Goal: Task Accomplishment & Management: Manage account settings

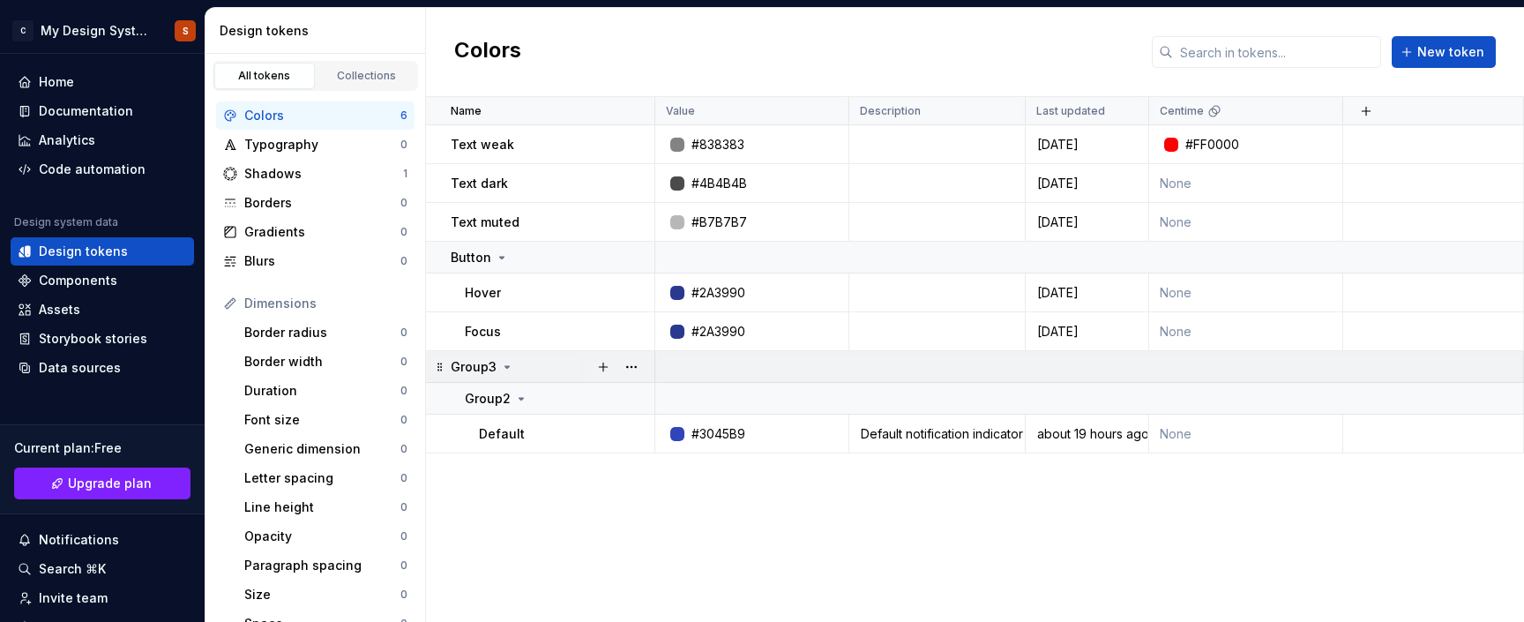
click at [507, 366] on icon at bounding box center [507, 367] width 4 height 2
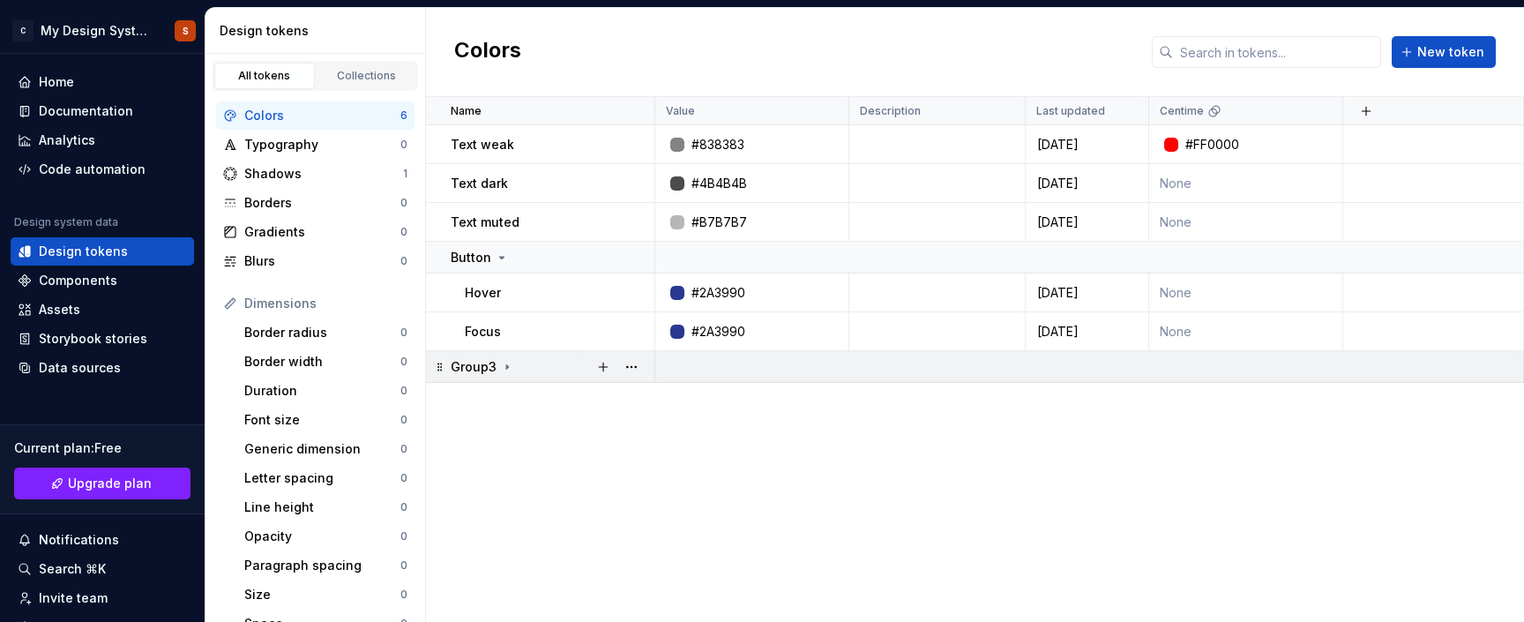
click at [507, 366] on icon at bounding box center [507, 367] width 14 height 14
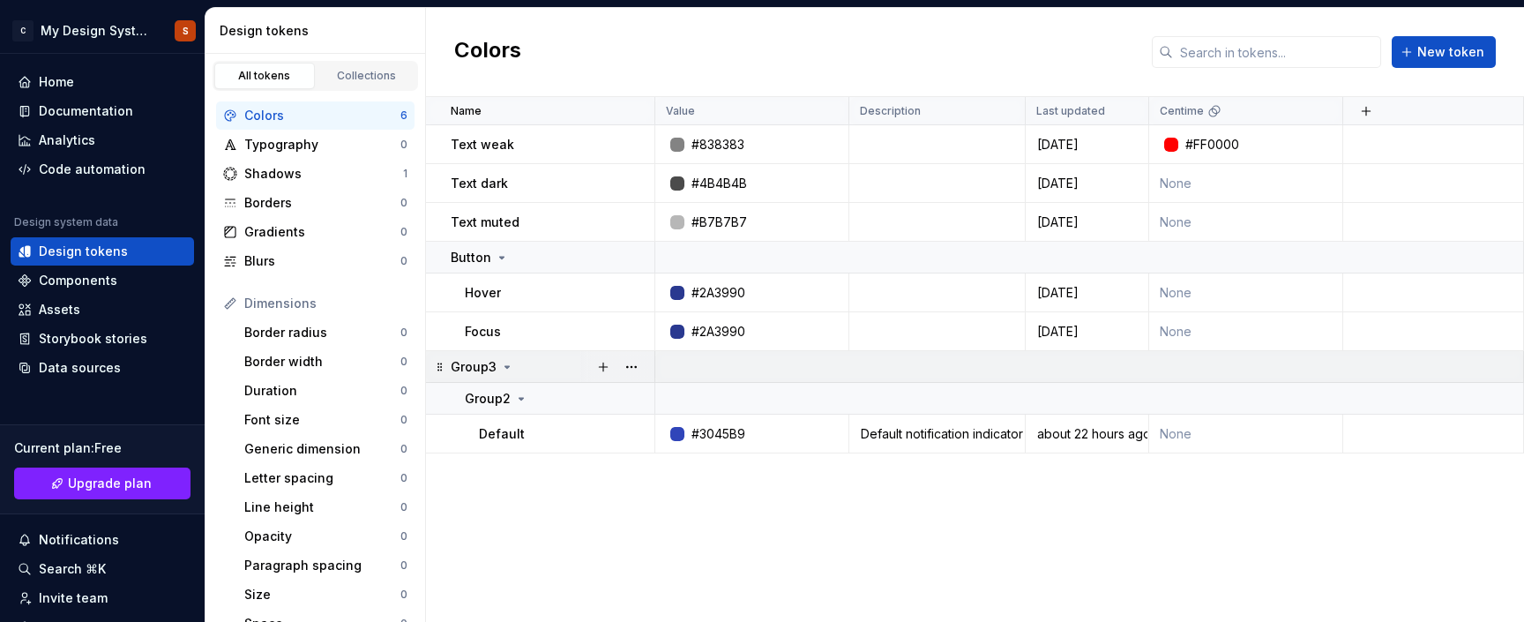
click at [472, 368] on p "Group3" at bounding box center [474, 367] width 46 height 18
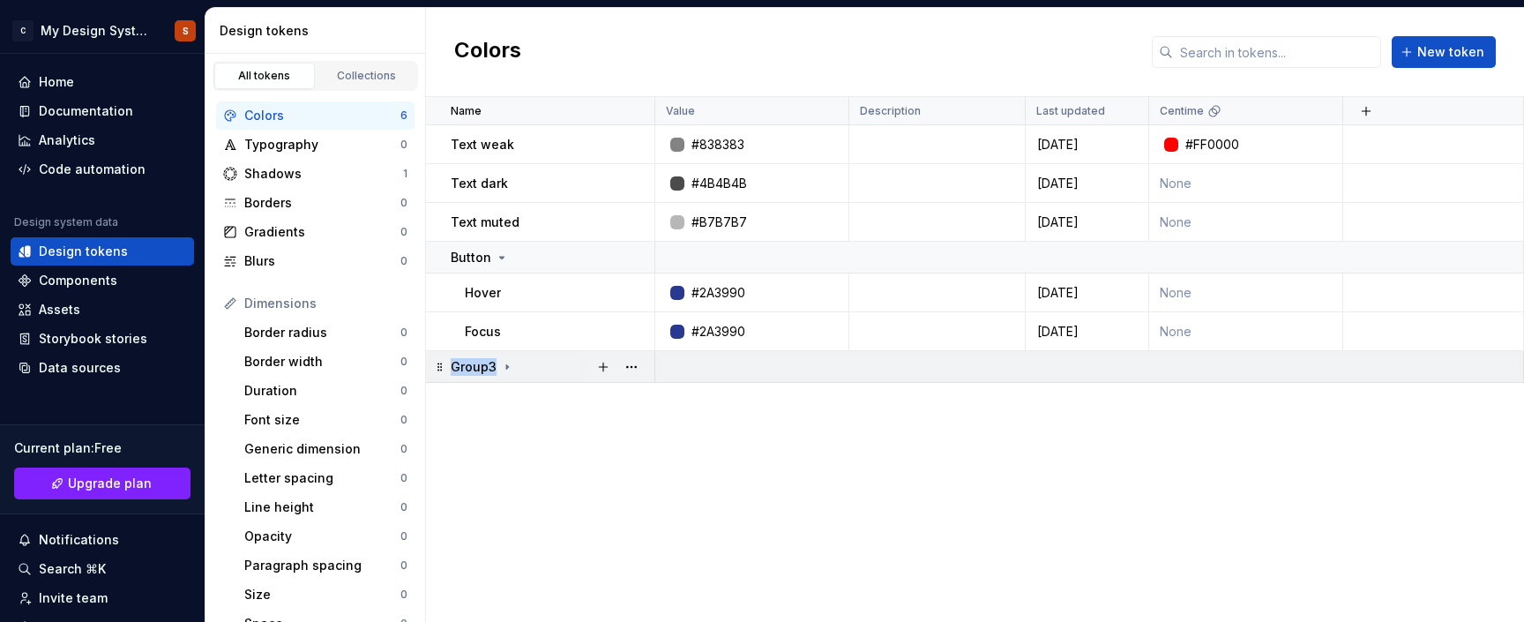
click at [472, 368] on p "Group3" at bounding box center [474, 367] width 46 height 18
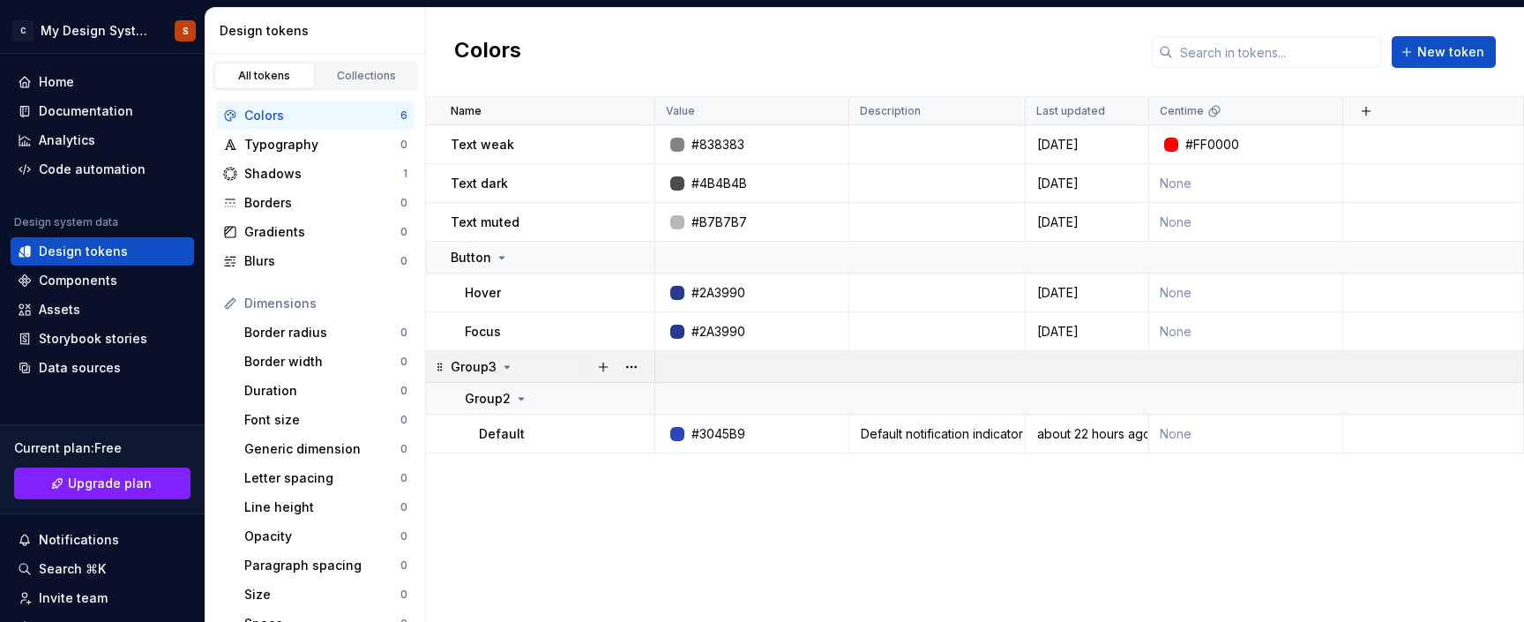
click at [530, 370] on div "Group3" at bounding box center [552, 367] width 203 height 18
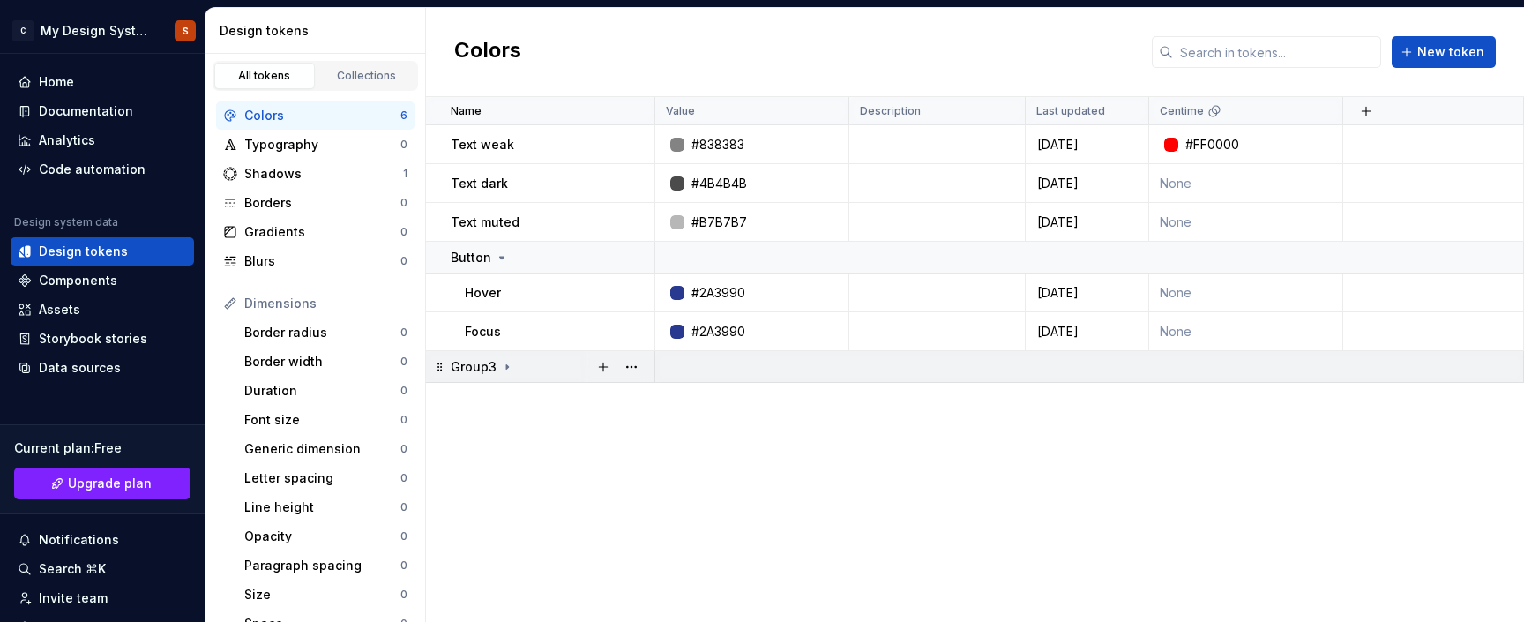
click at [530, 370] on div "Group3" at bounding box center [552, 367] width 203 height 18
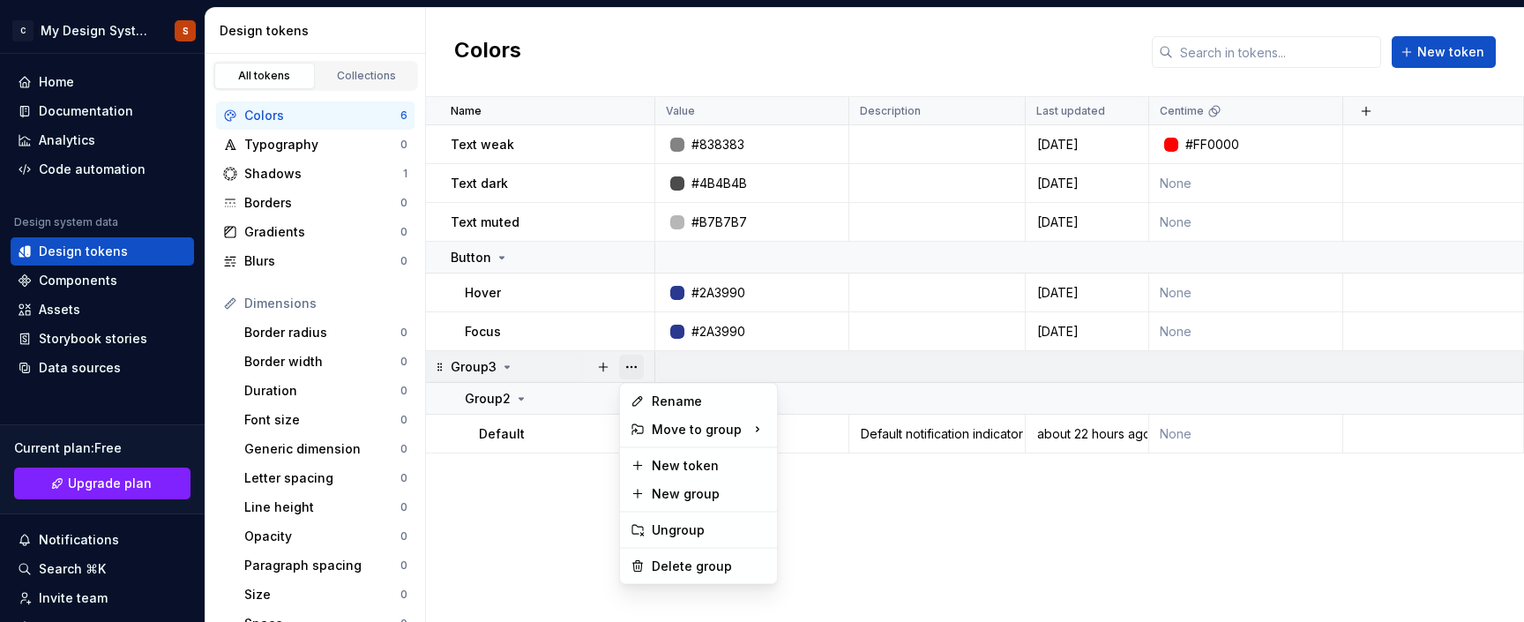
click at [622, 369] on button "button" at bounding box center [631, 366] width 25 height 25
click at [671, 405] on div "Rename" at bounding box center [709, 401] width 115 height 18
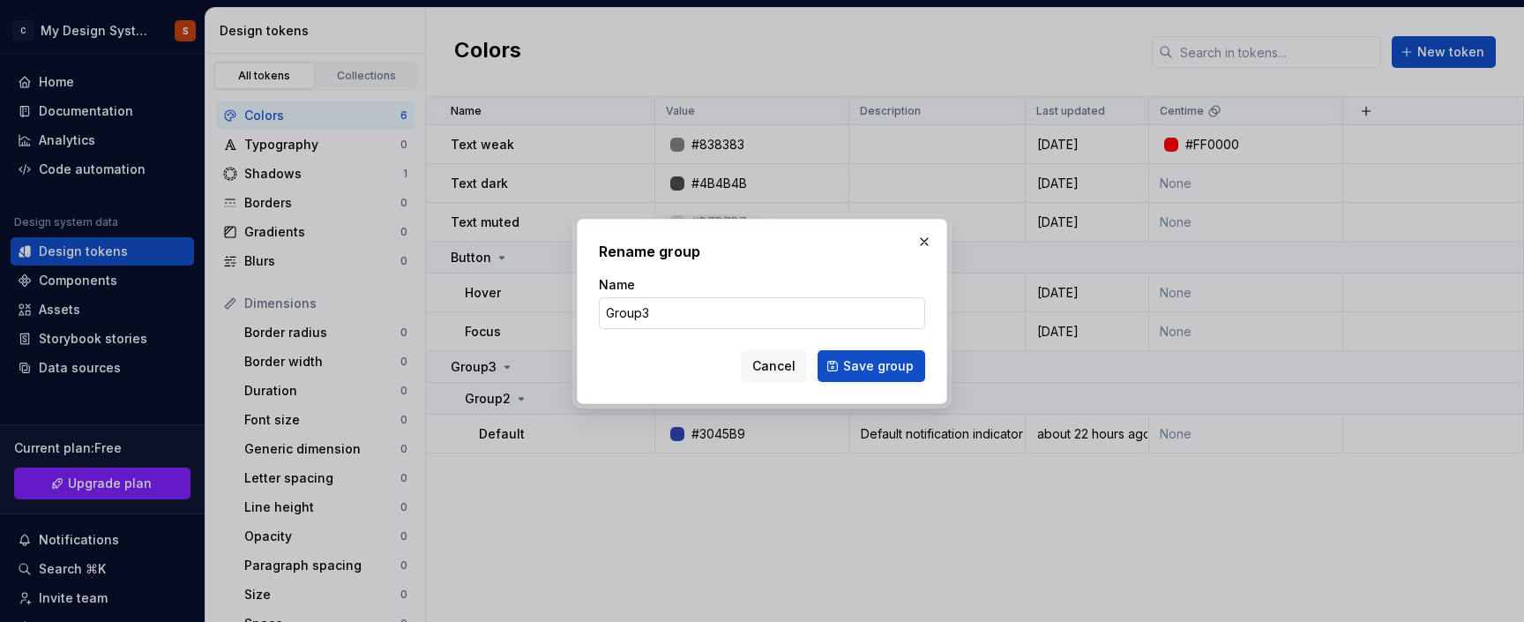
click at [685, 310] on input "Group3" at bounding box center [762, 313] width 326 height 32
type input "P"
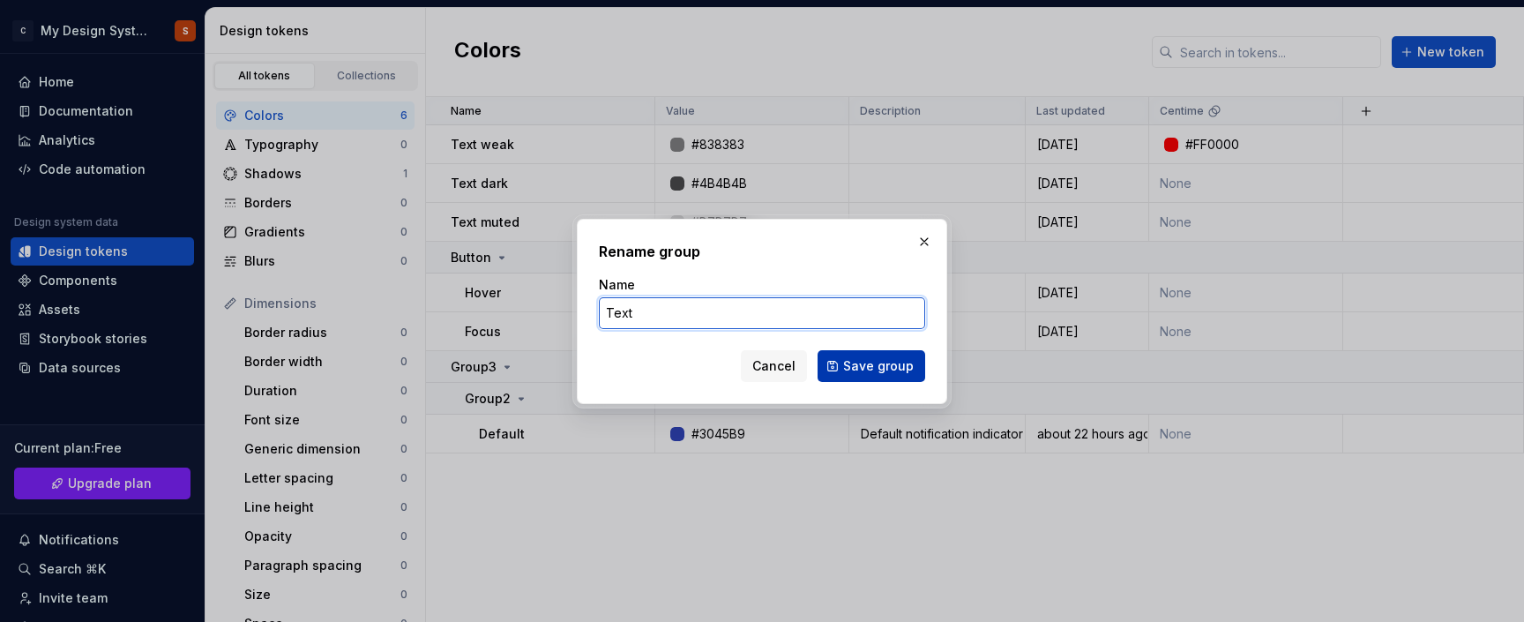
type input "Text"
click at [867, 360] on span "Save group" at bounding box center [878, 366] width 71 height 18
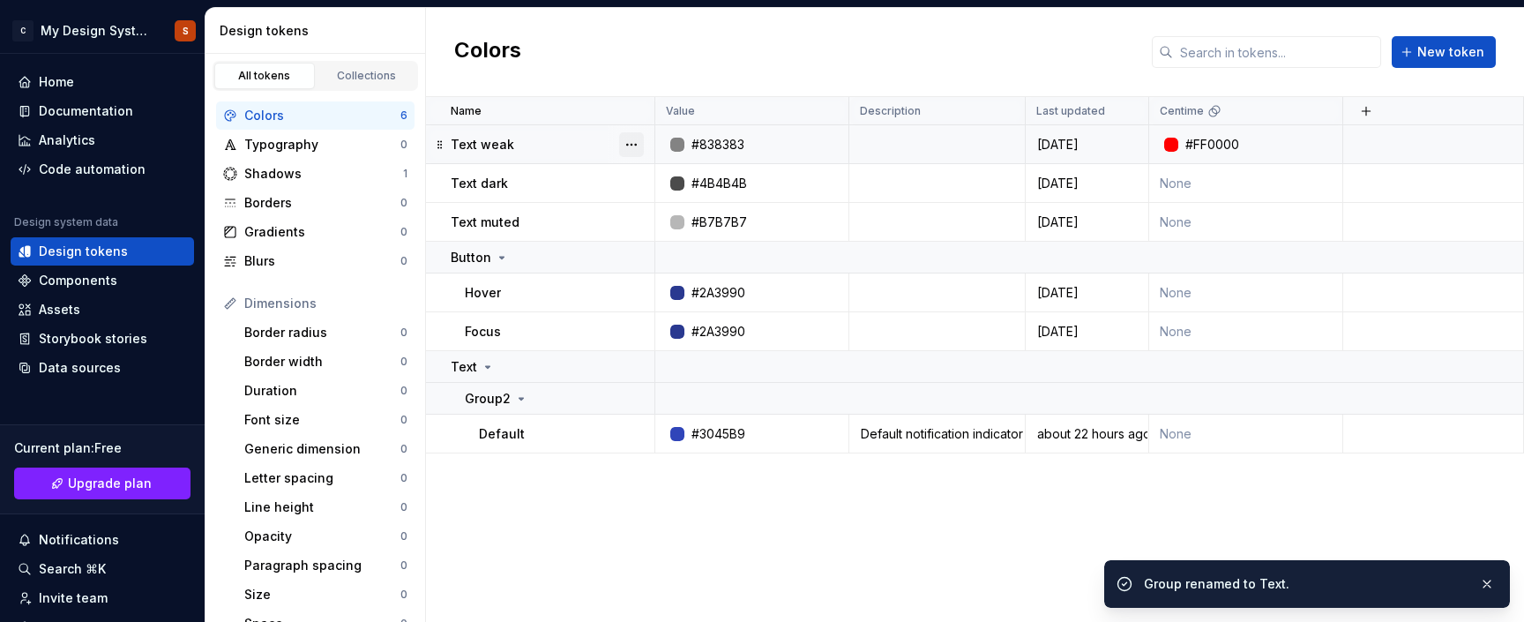
click at [634, 141] on button "button" at bounding box center [631, 144] width 25 height 25
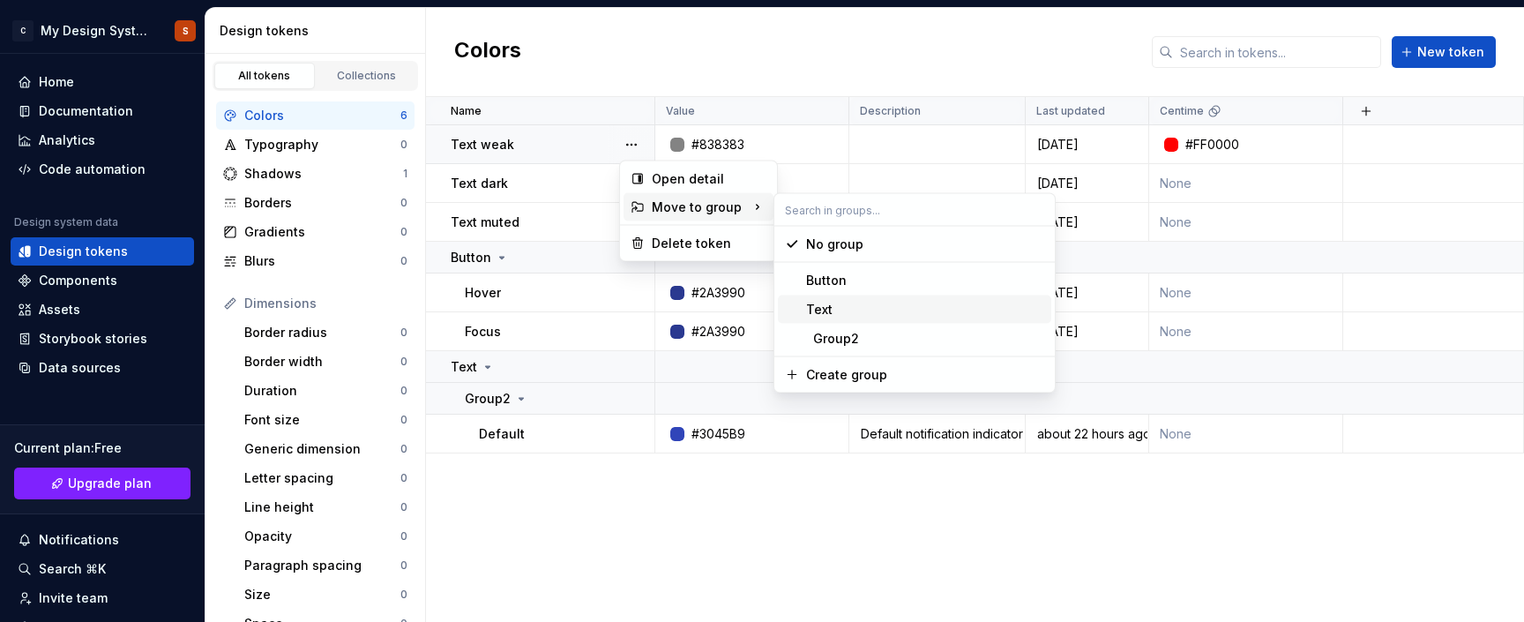
click at [855, 307] on div "Text" at bounding box center [925, 310] width 238 height 18
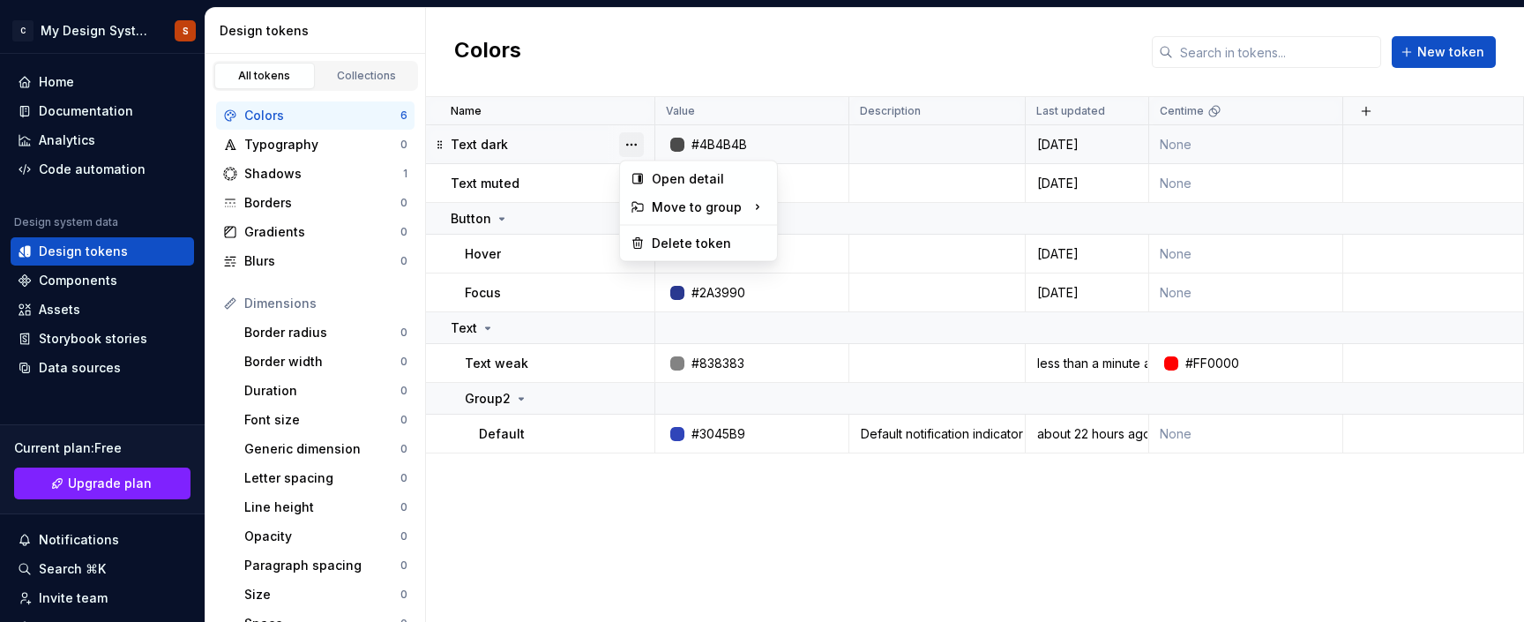
click at [630, 145] on button "button" at bounding box center [631, 144] width 25 height 25
click at [825, 310] on div "Text" at bounding box center [819, 310] width 26 height 18
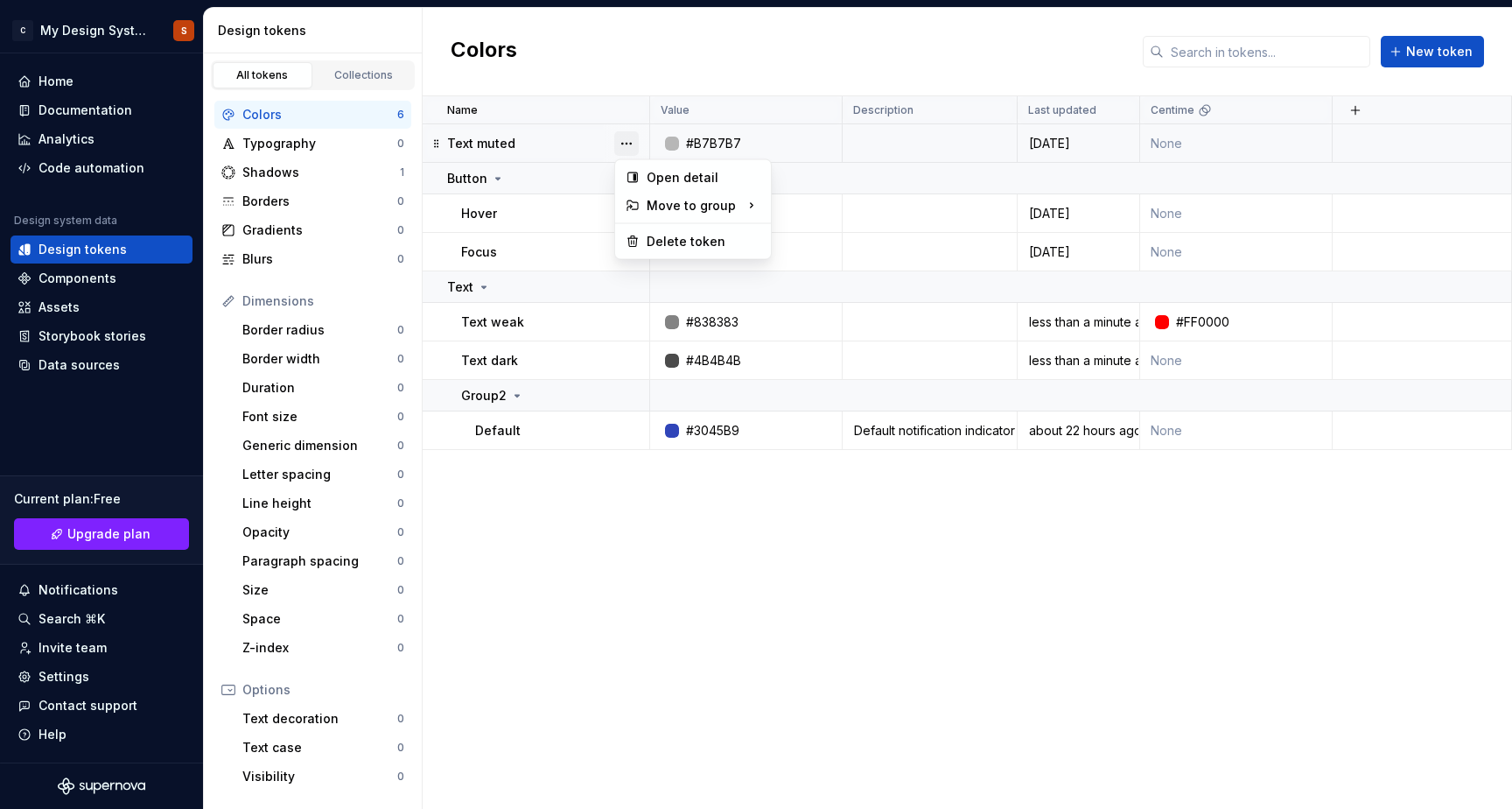
click at [625, 139] on button "button" at bounding box center [626, 143] width 25 height 25
click at [841, 308] on div "Text" at bounding box center [918, 308] width 236 height 18
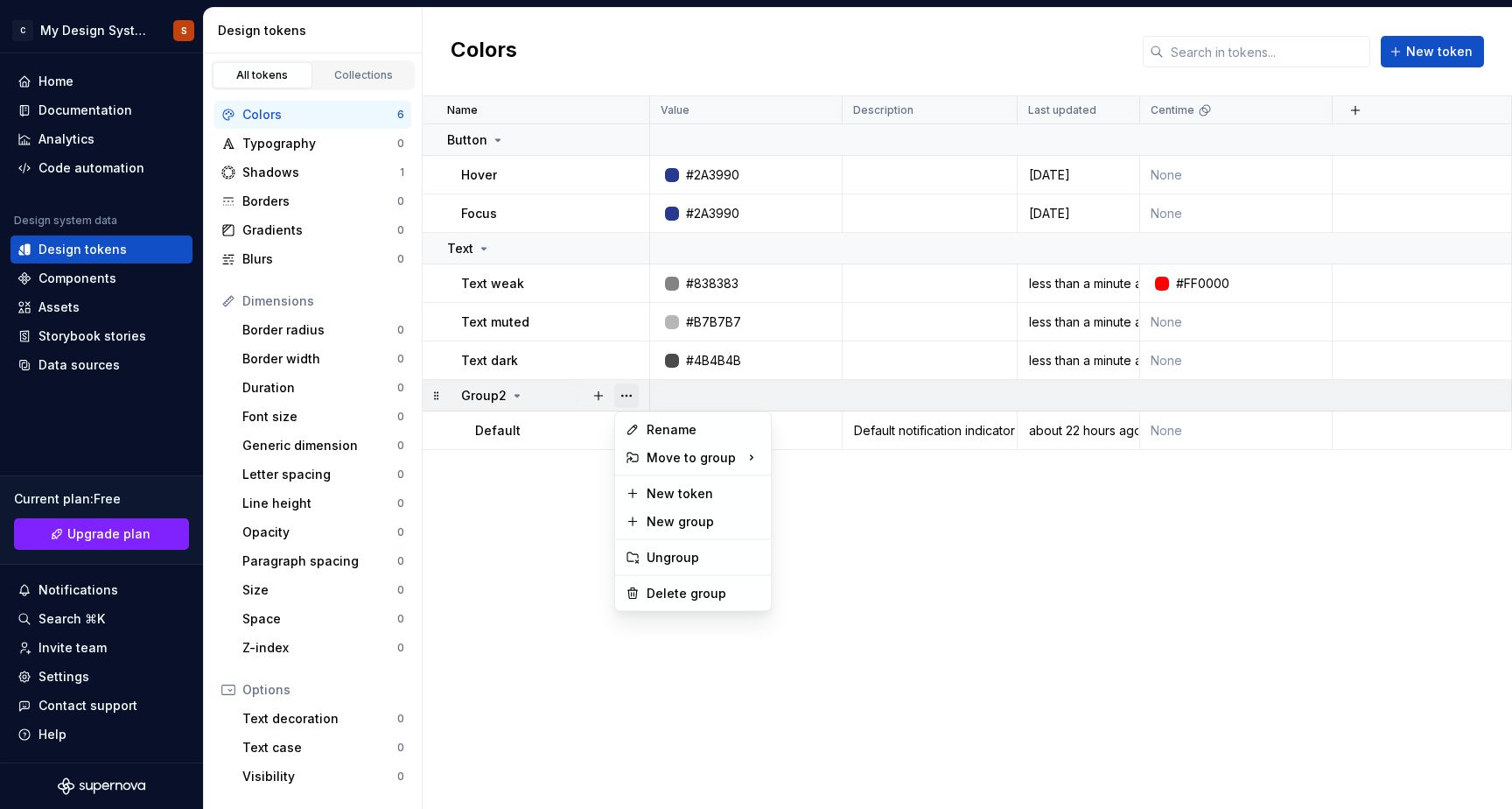
click at [633, 396] on button "button" at bounding box center [626, 395] width 25 height 25
click at [816, 493] on div "No group" at bounding box center [827, 494] width 57 height 18
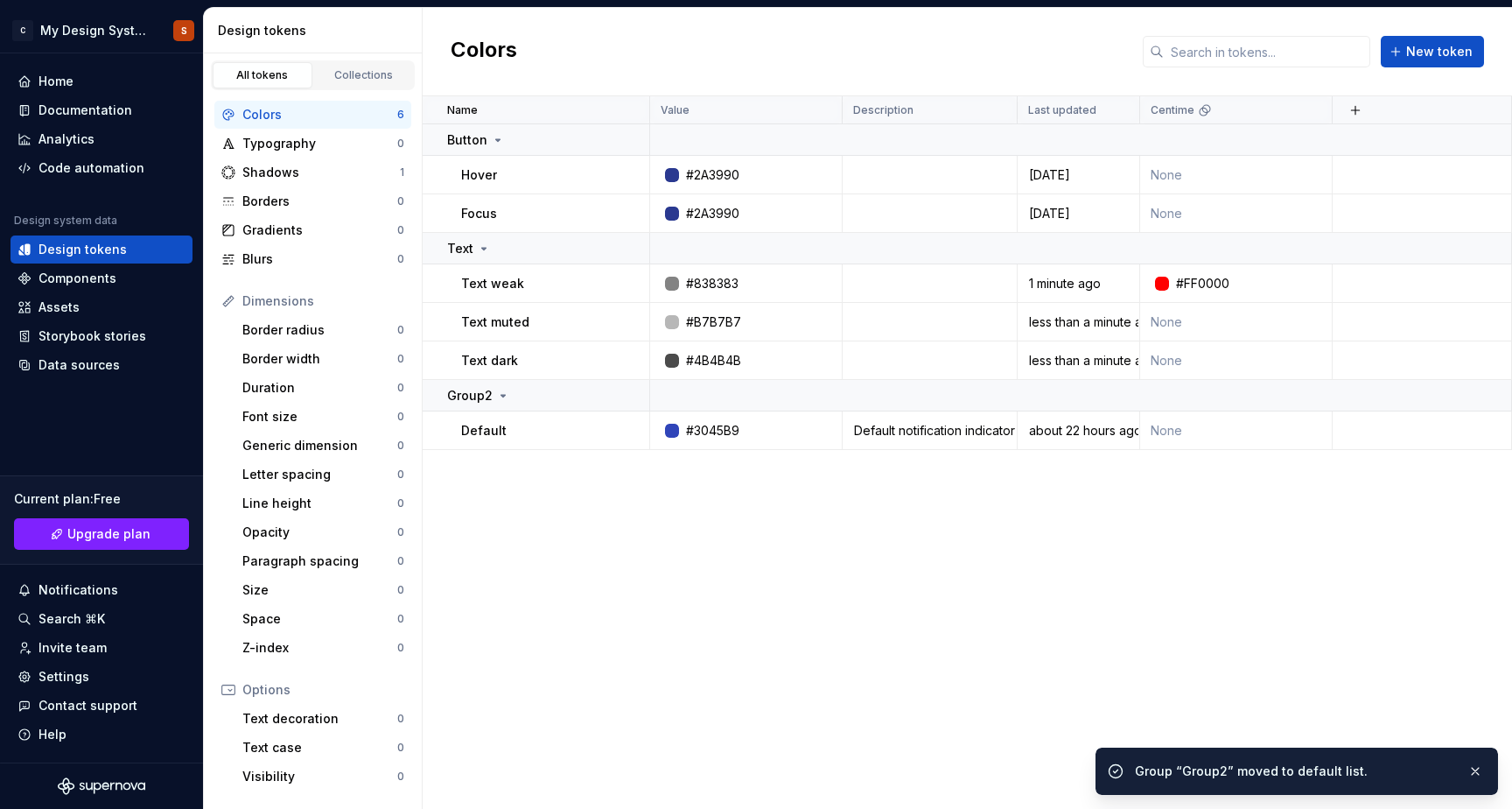
click at [634, 549] on div "Name Value Description Last updated Centime Button Hover #2A3990 [DATE] None Fo…" at bounding box center [967, 453] width 1089 height 713
click at [1475, 616] on button "button" at bounding box center [1474, 771] width 23 height 25
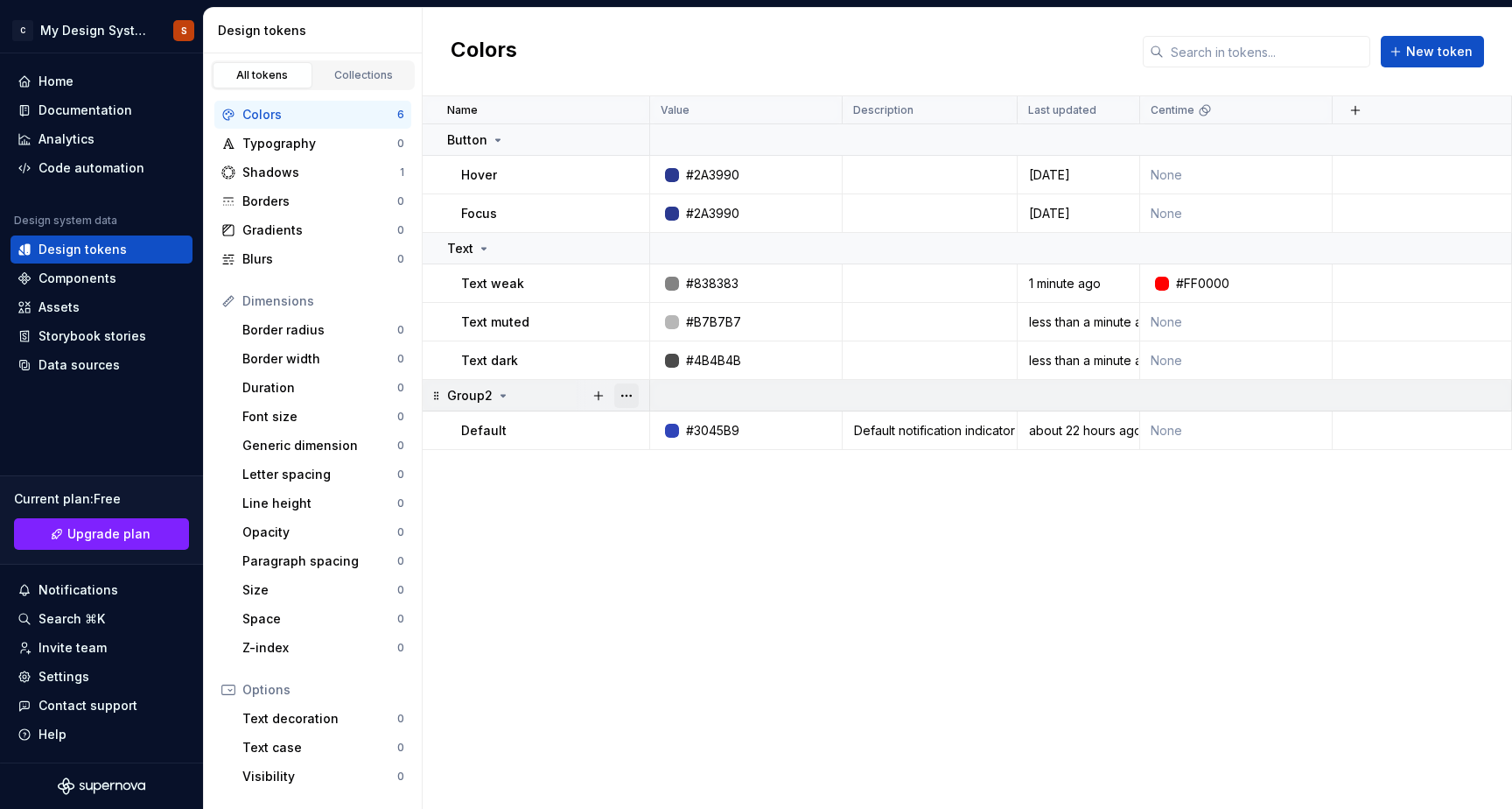
click at [631, 396] on button "button" at bounding box center [626, 395] width 25 height 25
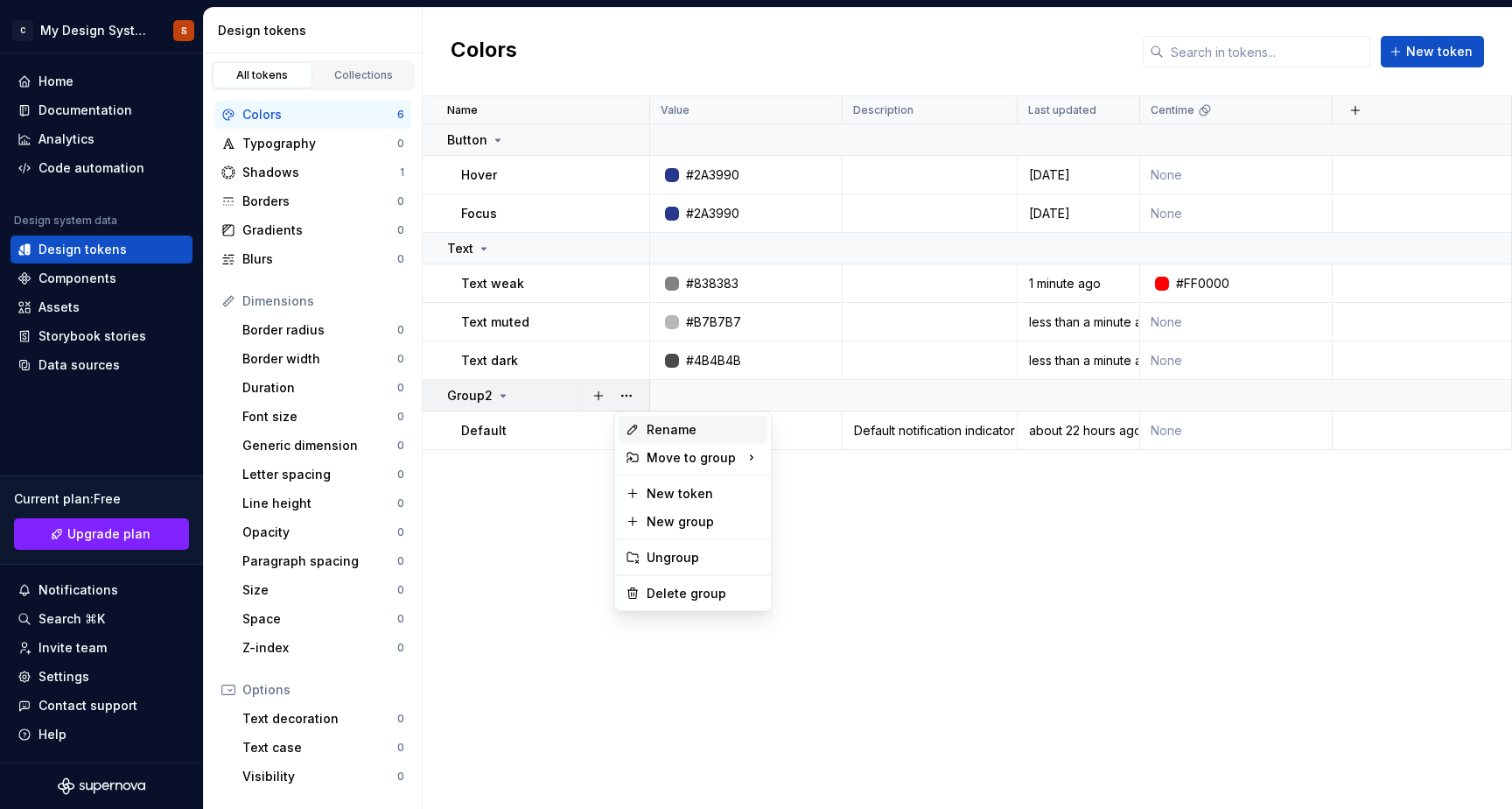
click at [672, 431] on div "Rename" at bounding box center [703, 430] width 114 height 18
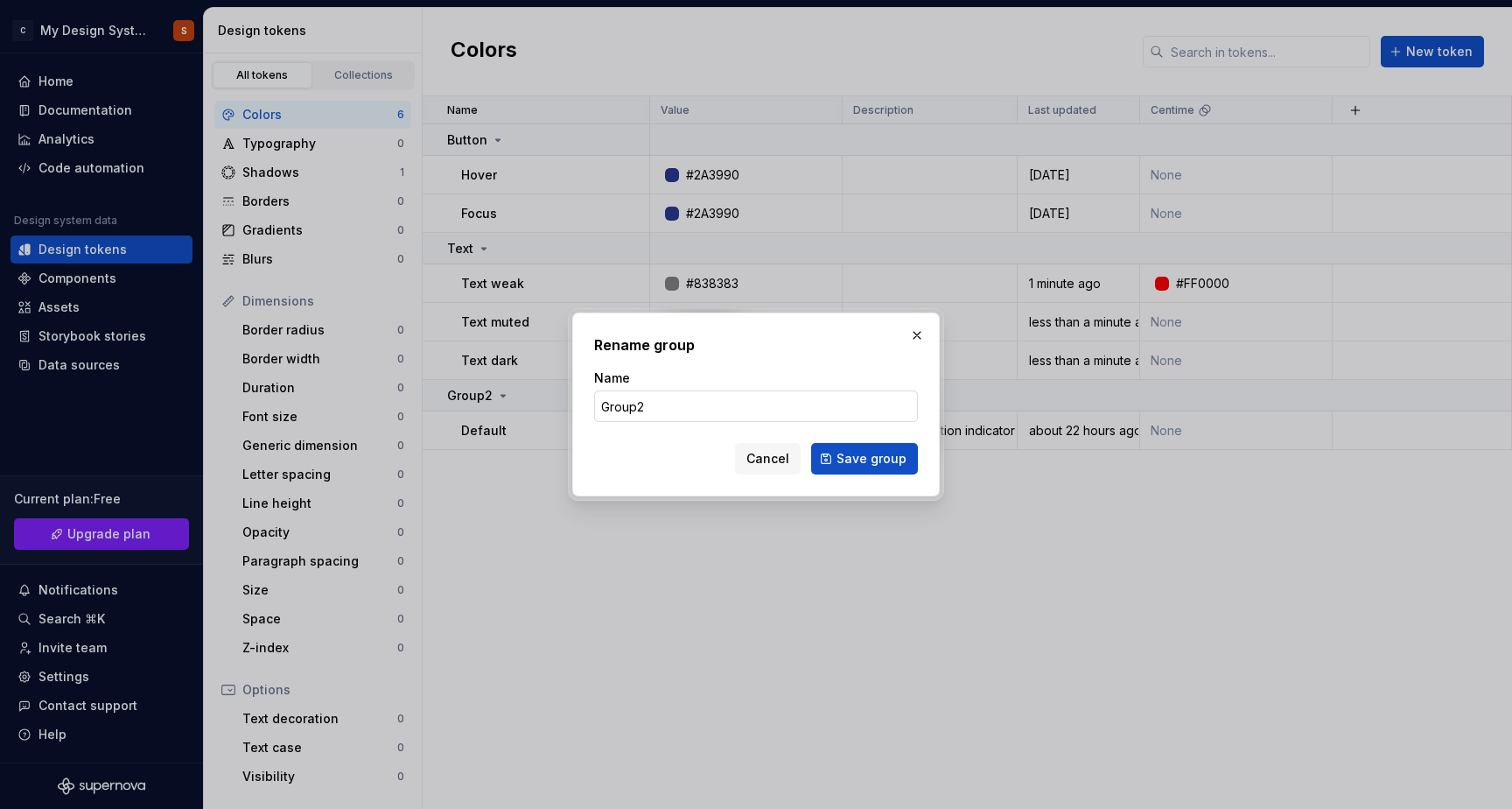
click at [651, 408] on input "Group2" at bounding box center [756, 406] width 323 height 32
type input "Icon"
click at [855, 458] on span "Save group" at bounding box center [871, 459] width 70 height 18
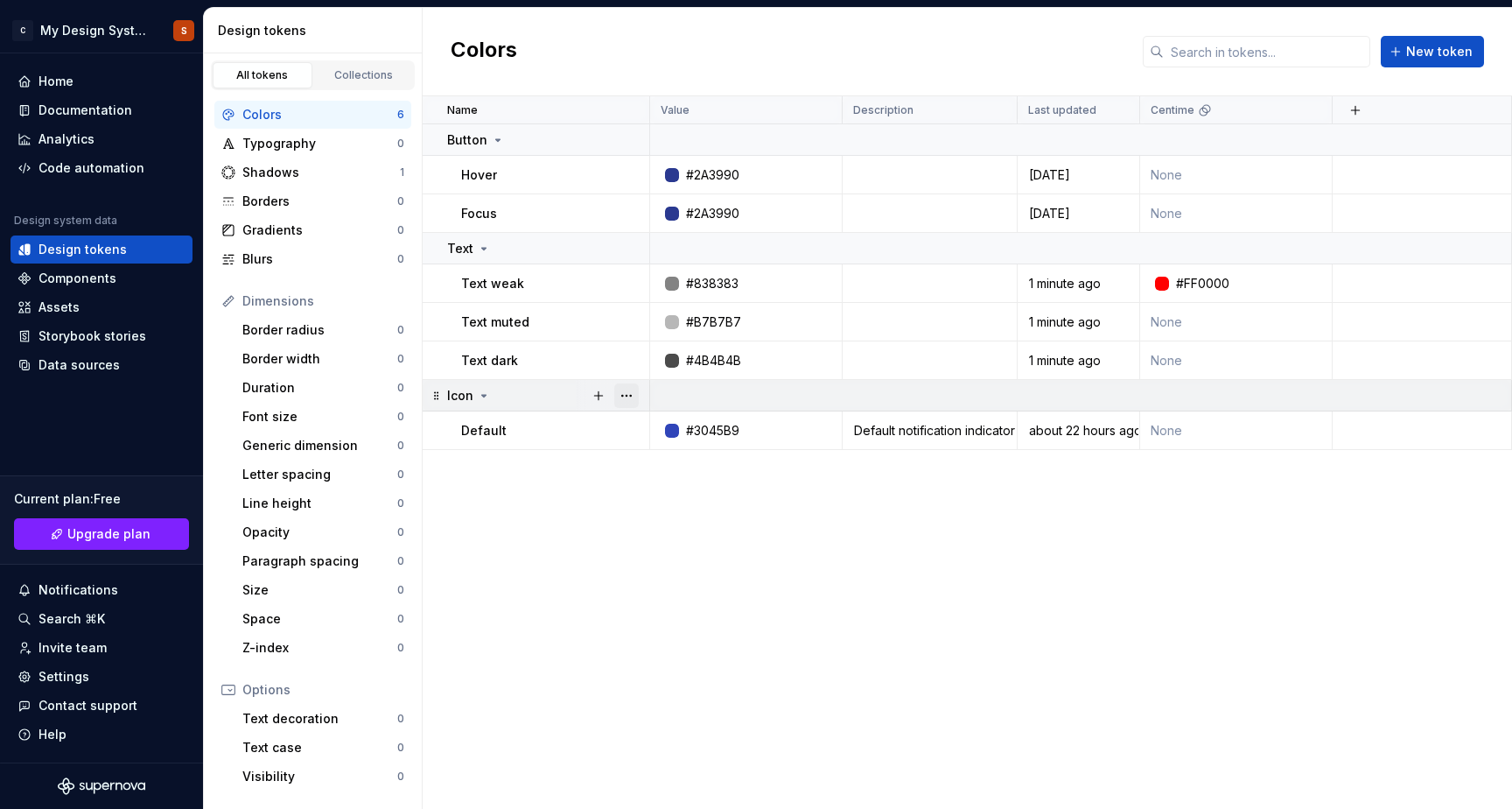
click at [628, 400] on button "button" at bounding box center [626, 395] width 25 height 25
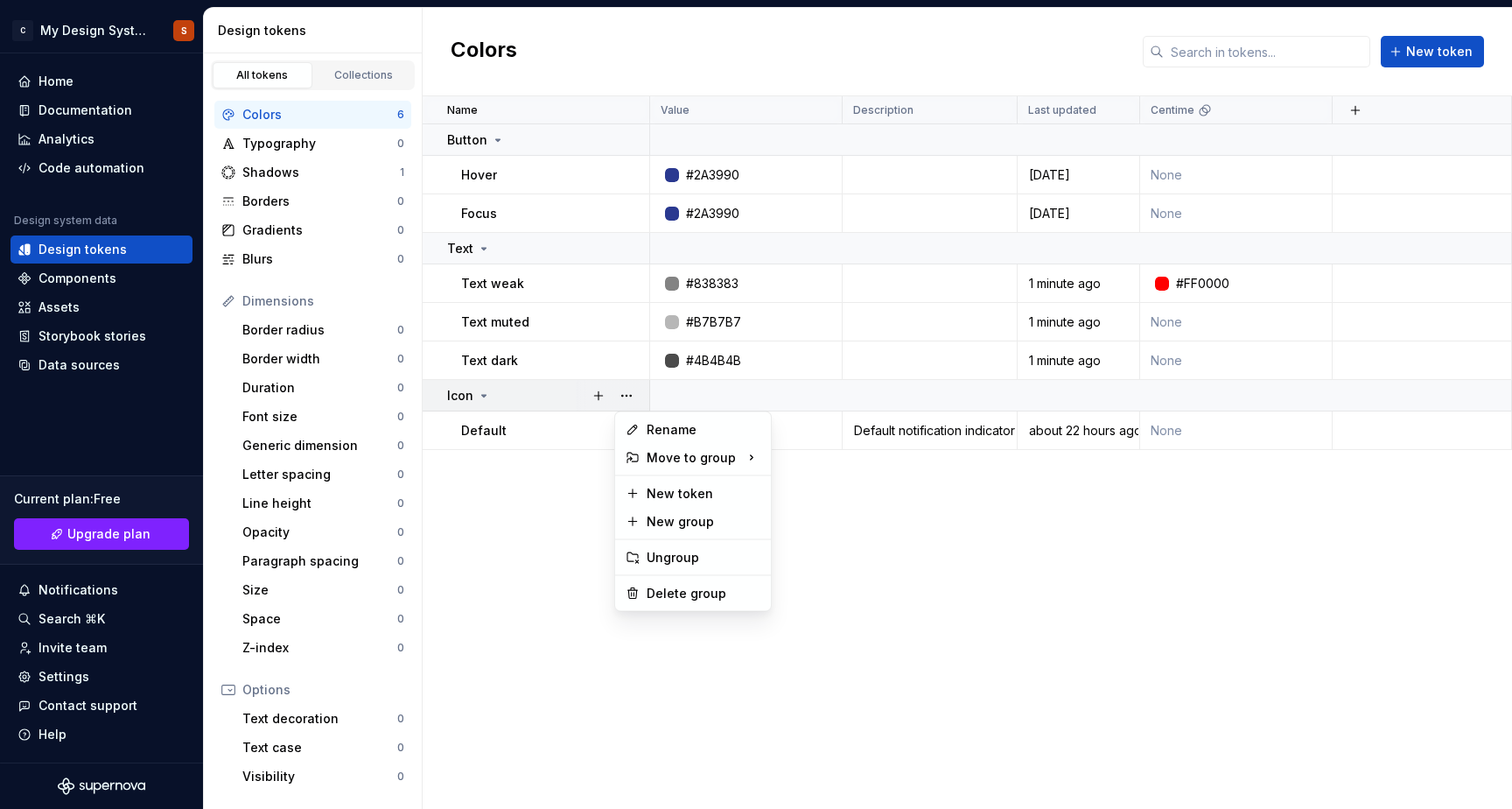
click at [537, 518] on html "C My Design System S Home Documentation Analytics Code automation Design system…" at bounding box center [756, 404] width 1512 height 809
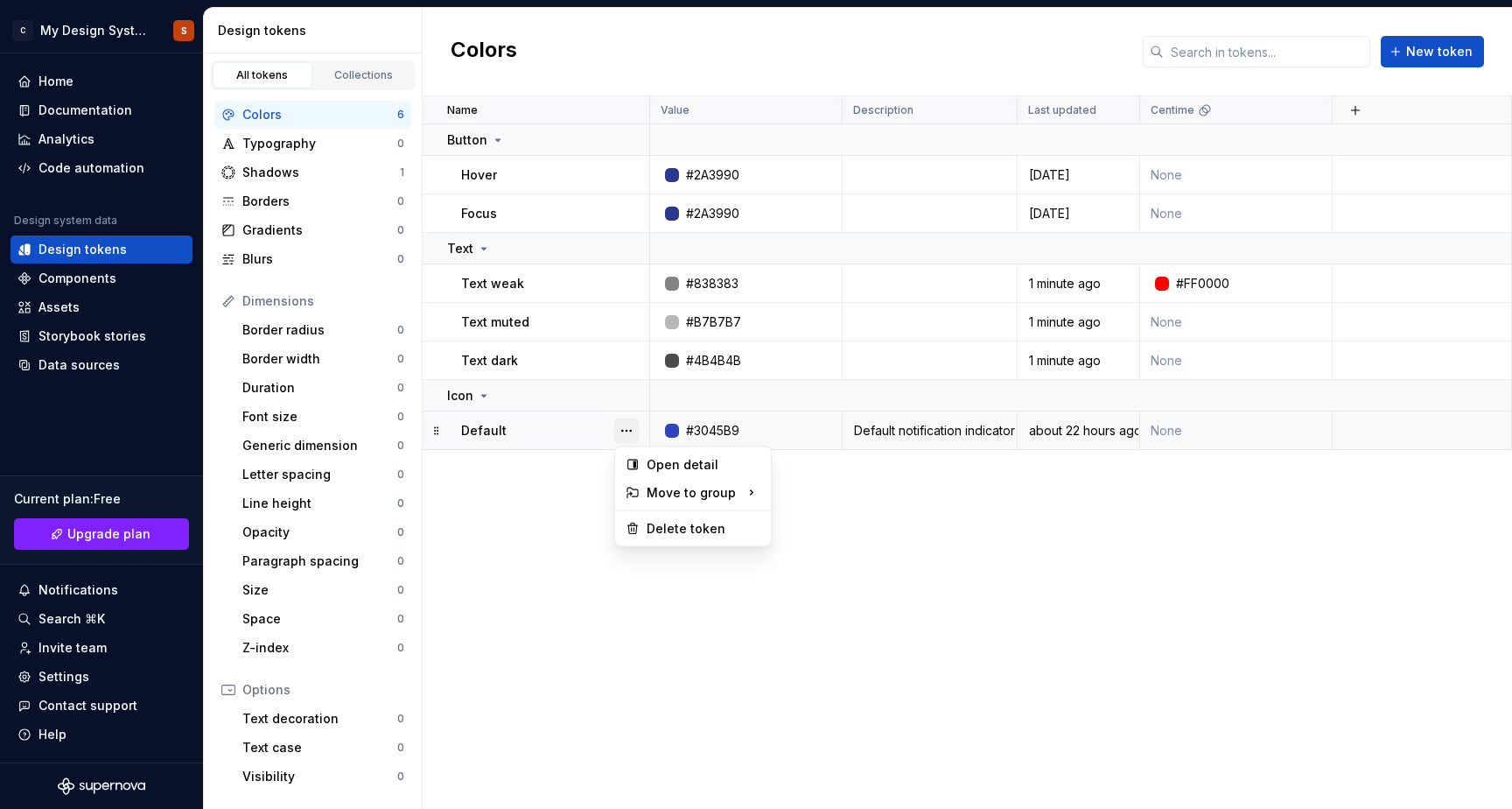
click at [623, 431] on button "button" at bounding box center [626, 430] width 25 height 25
click at [553, 510] on html "C My Design System S Home Documentation Analytics Code automation Design system…" at bounding box center [756, 404] width 1512 height 809
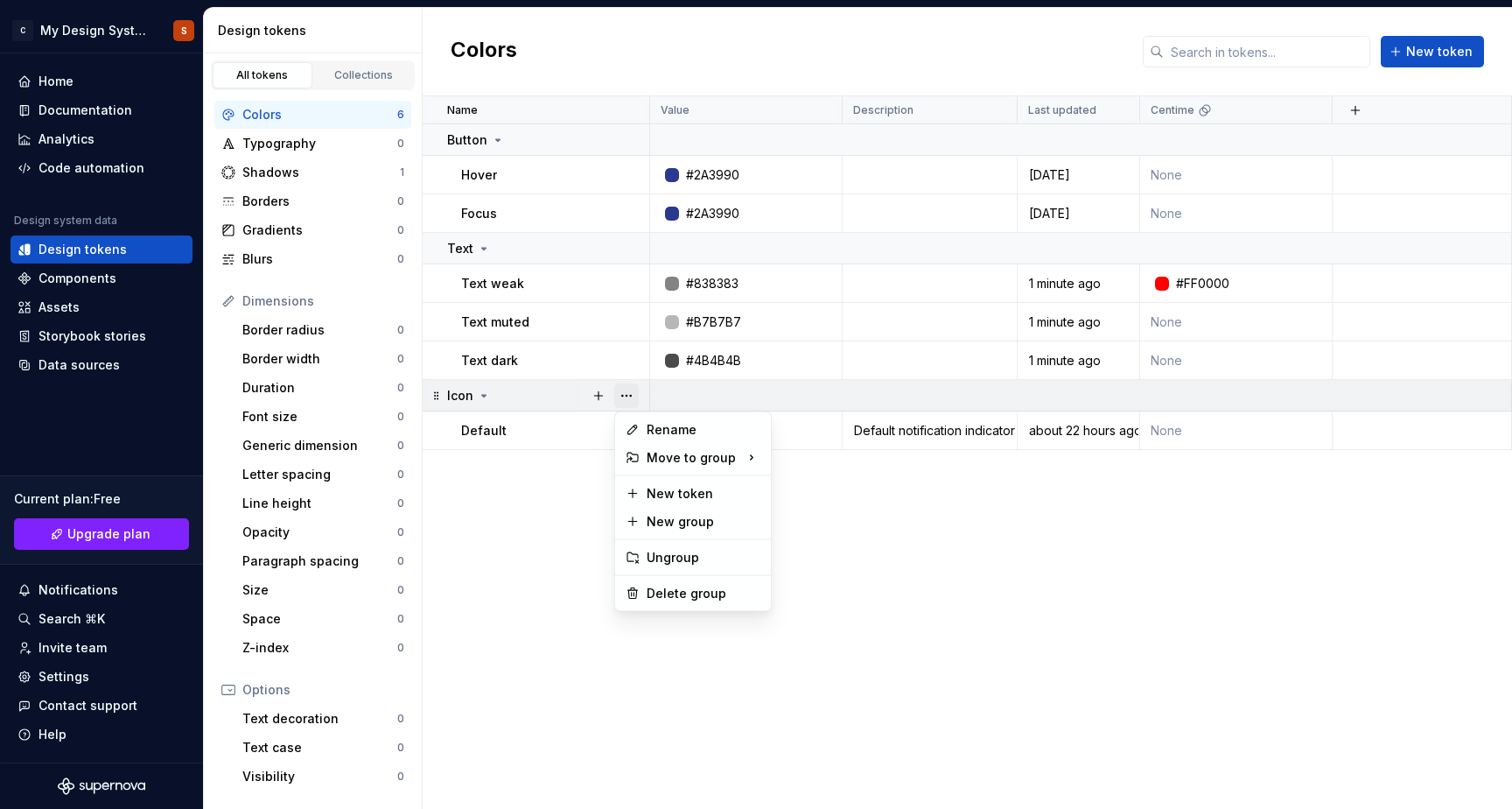
click at [624, 391] on button "button" at bounding box center [626, 395] width 25 height 25
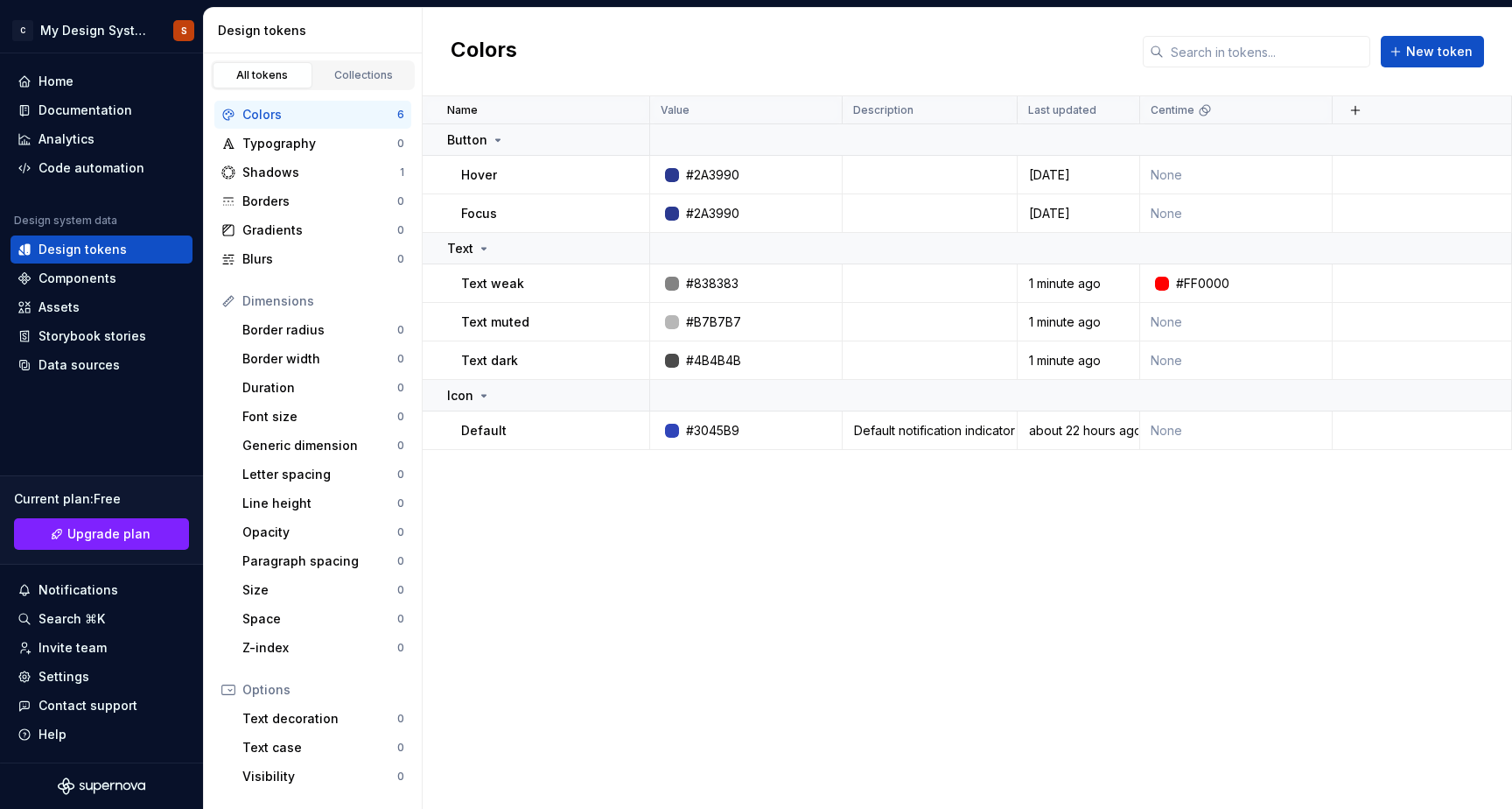
click at [571, 467] on html "C My Design System S Home Documentation Analytics Code automation Design system…" at bounding box center [756, 404] width 1512 height 809
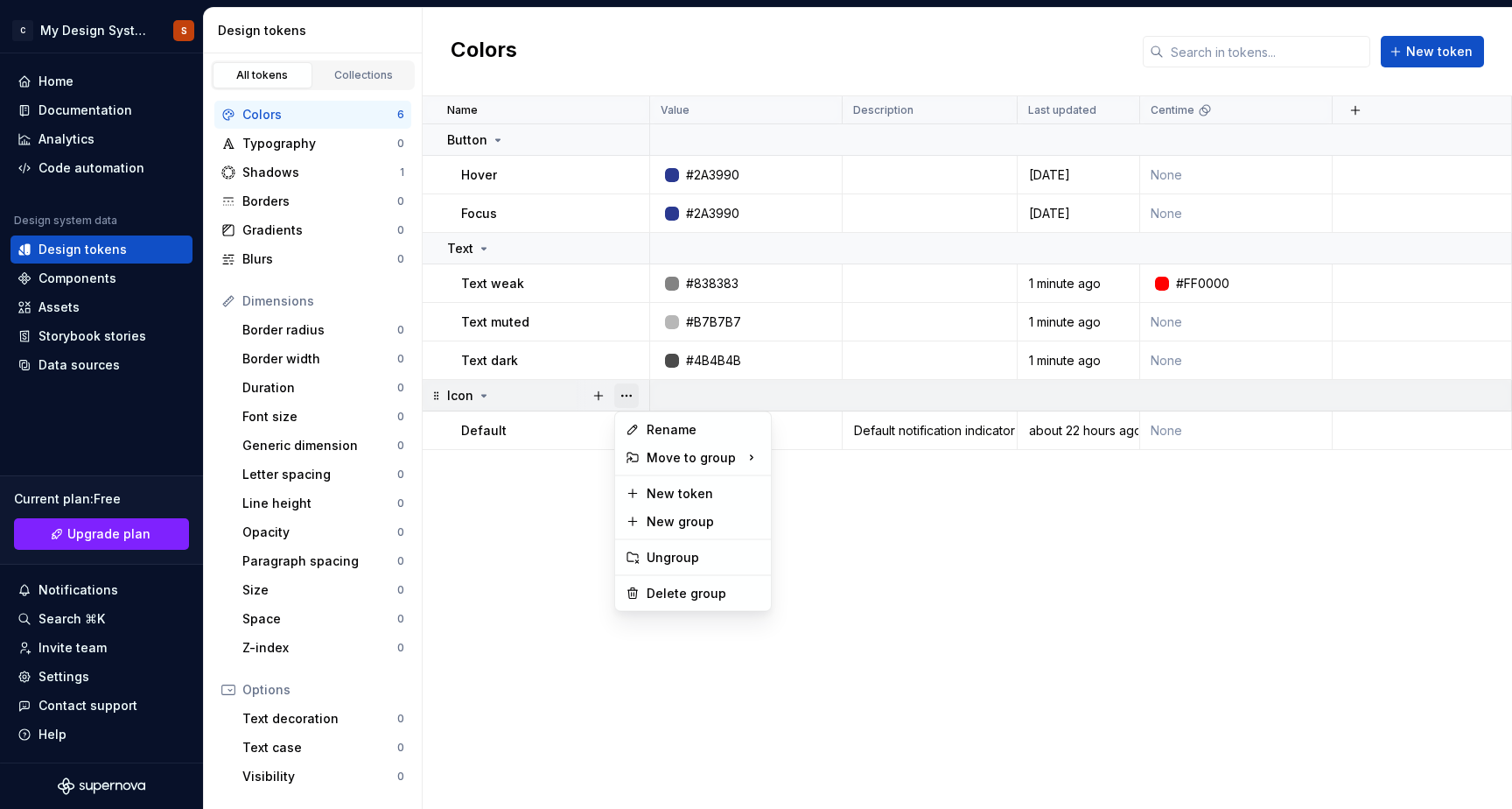
click at [624, 400] on button "button" at bounding box center [626, 395] width 25 height 25
click at [519, 496] on html "C My Design System S Home Documentation Analytics Code automation Design system…" at bounding box center [756, 404] width 1512 height 809
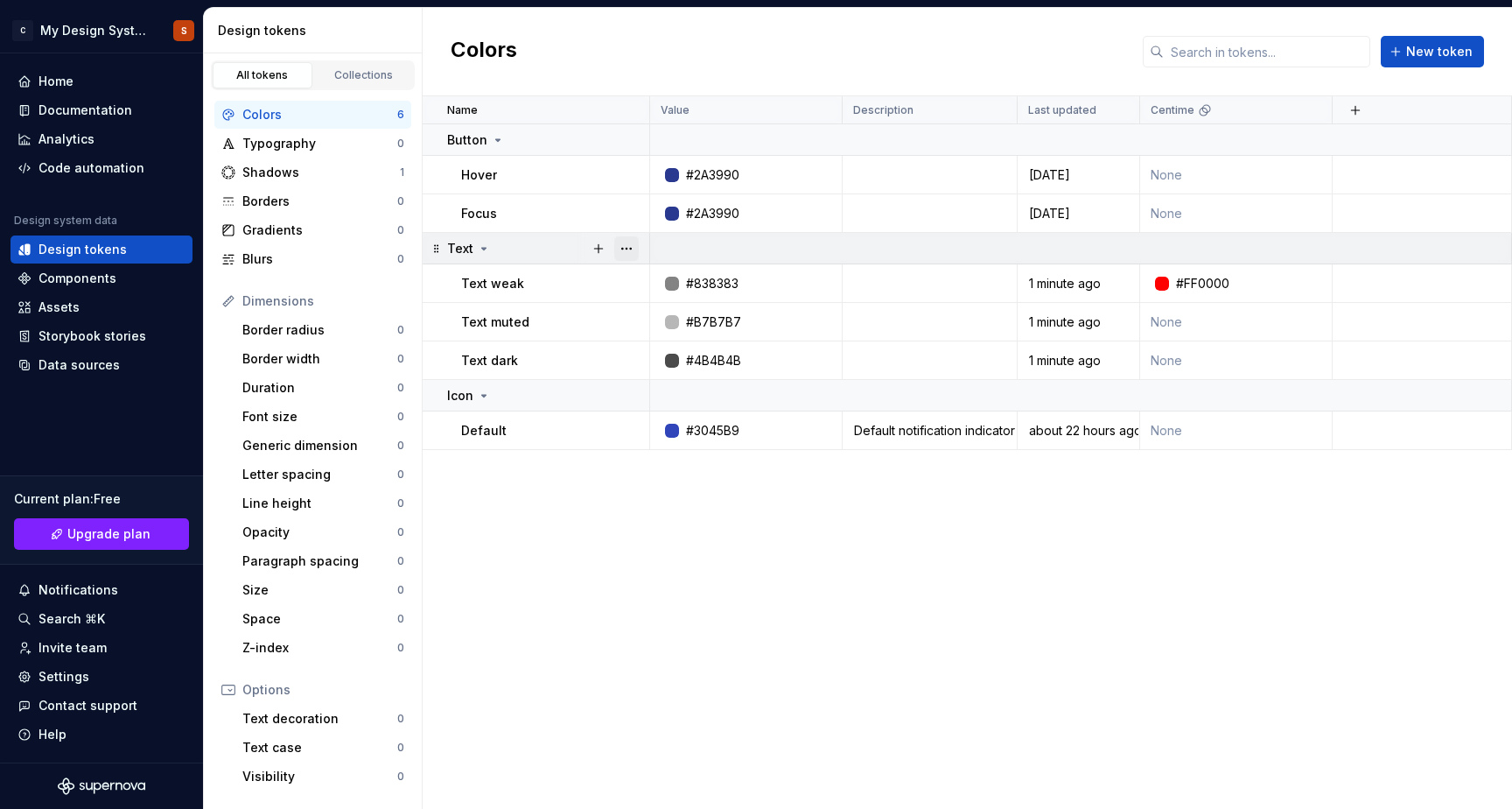
click at [620, 247] on button "button" at bounding box center [626, 248] width 25 height 25
click at [809, 574] on html "C My Design System S Home Documentation Analytics Code automation Design system…" at bounding box center [756, 404] width 1512 height 809
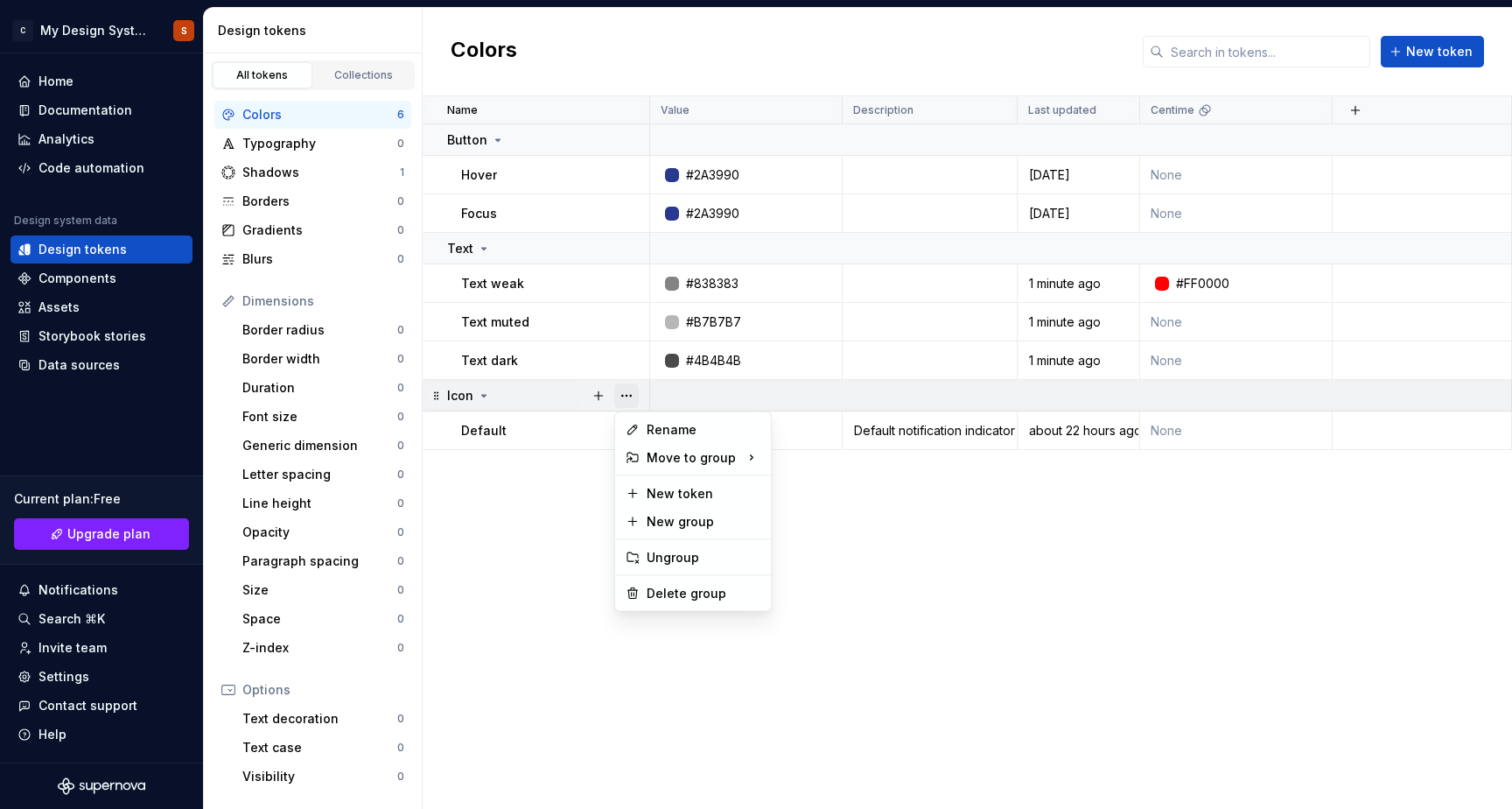
click at [618, 397] on button "button" at bounding box center [626, 395] width 25 height 25
click at [857, 616] on div "Create group" at bounding box center [839, 624] width 80 height 18
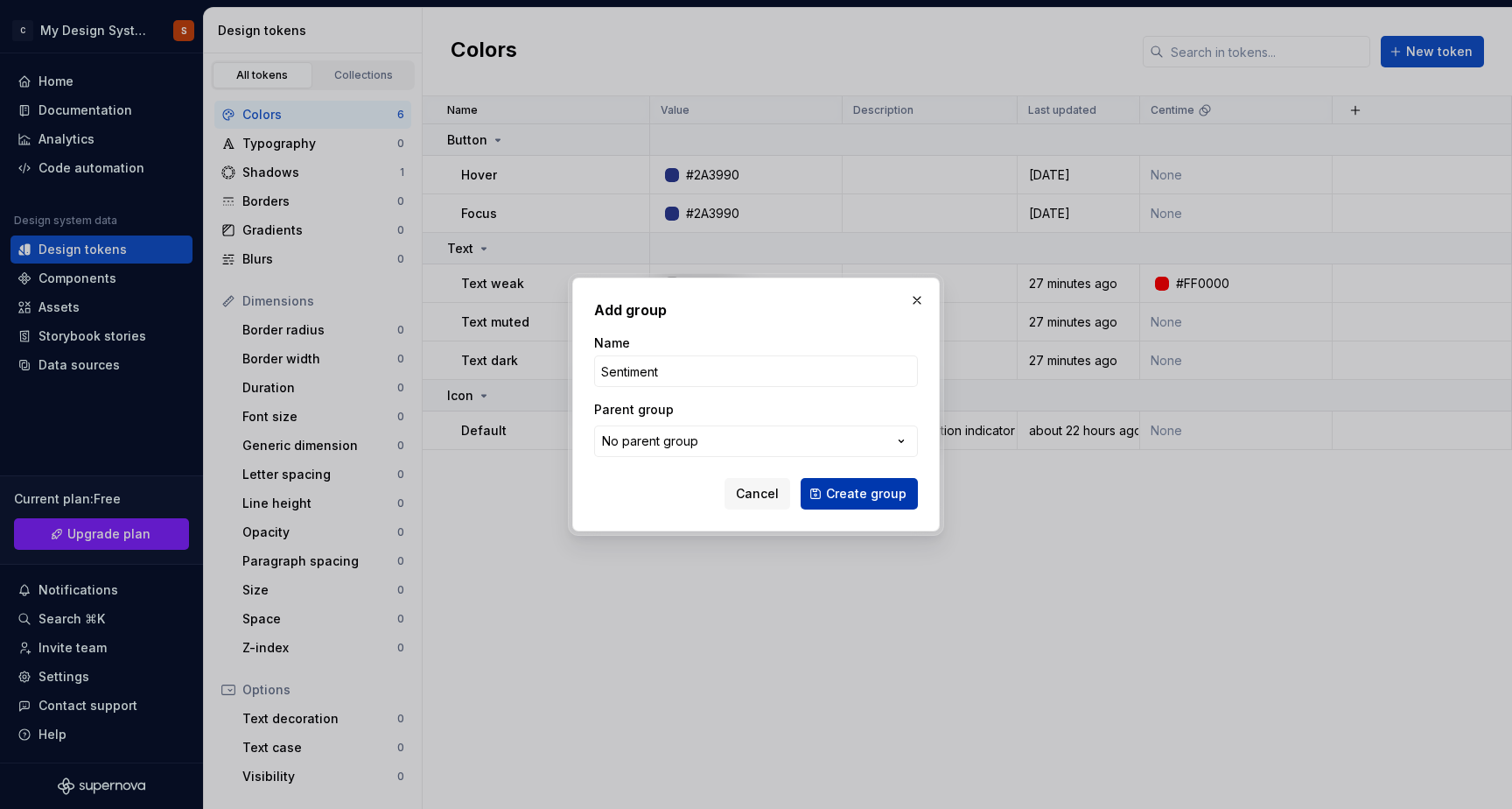
type input "Sentiment"
click at [884, 491] on span "Create group" at bounding box center [865, 494] width 80 height 18
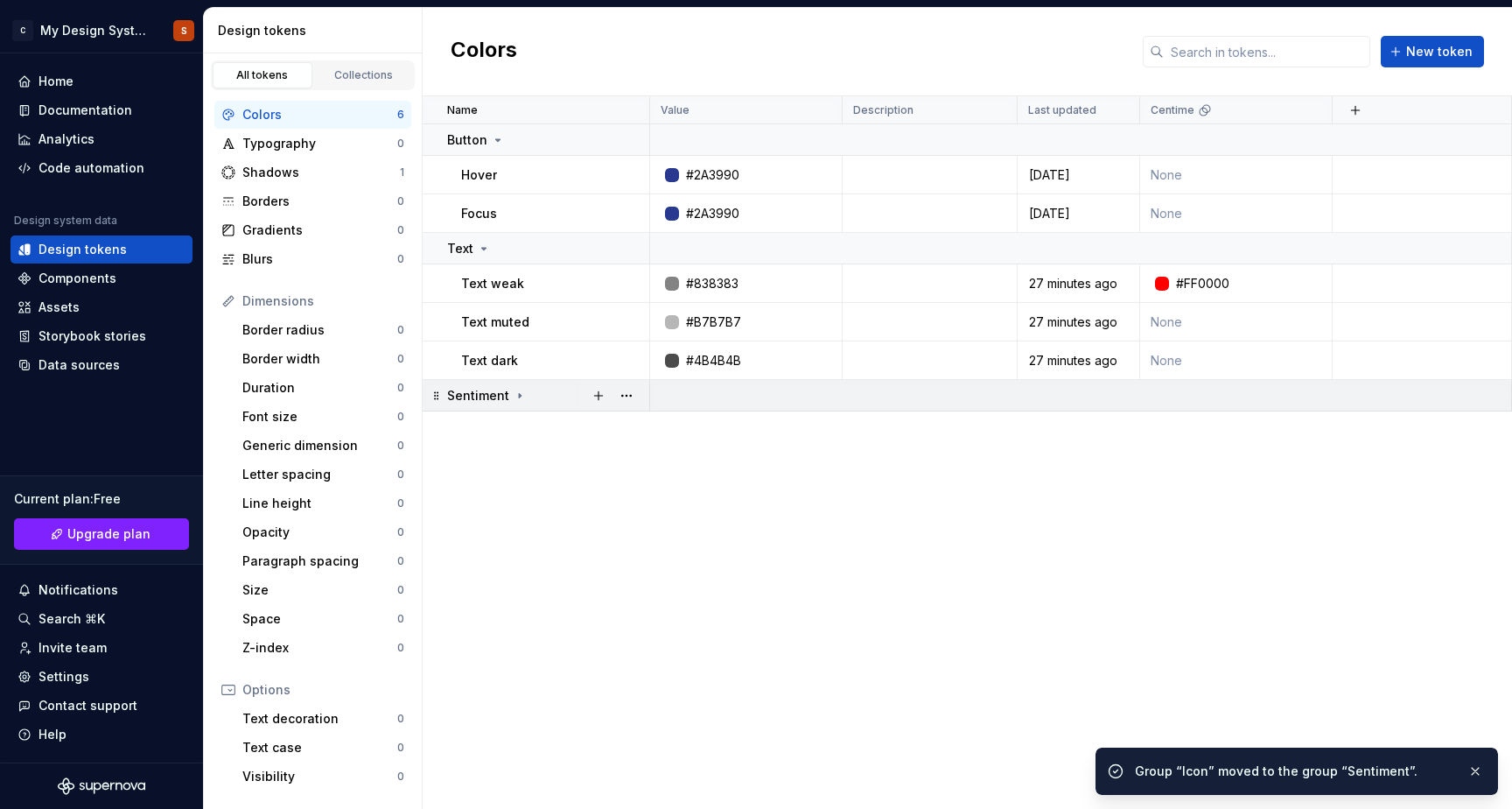
click at [514, 395] on icon at bounding box center [520, 396] width 14 height 14
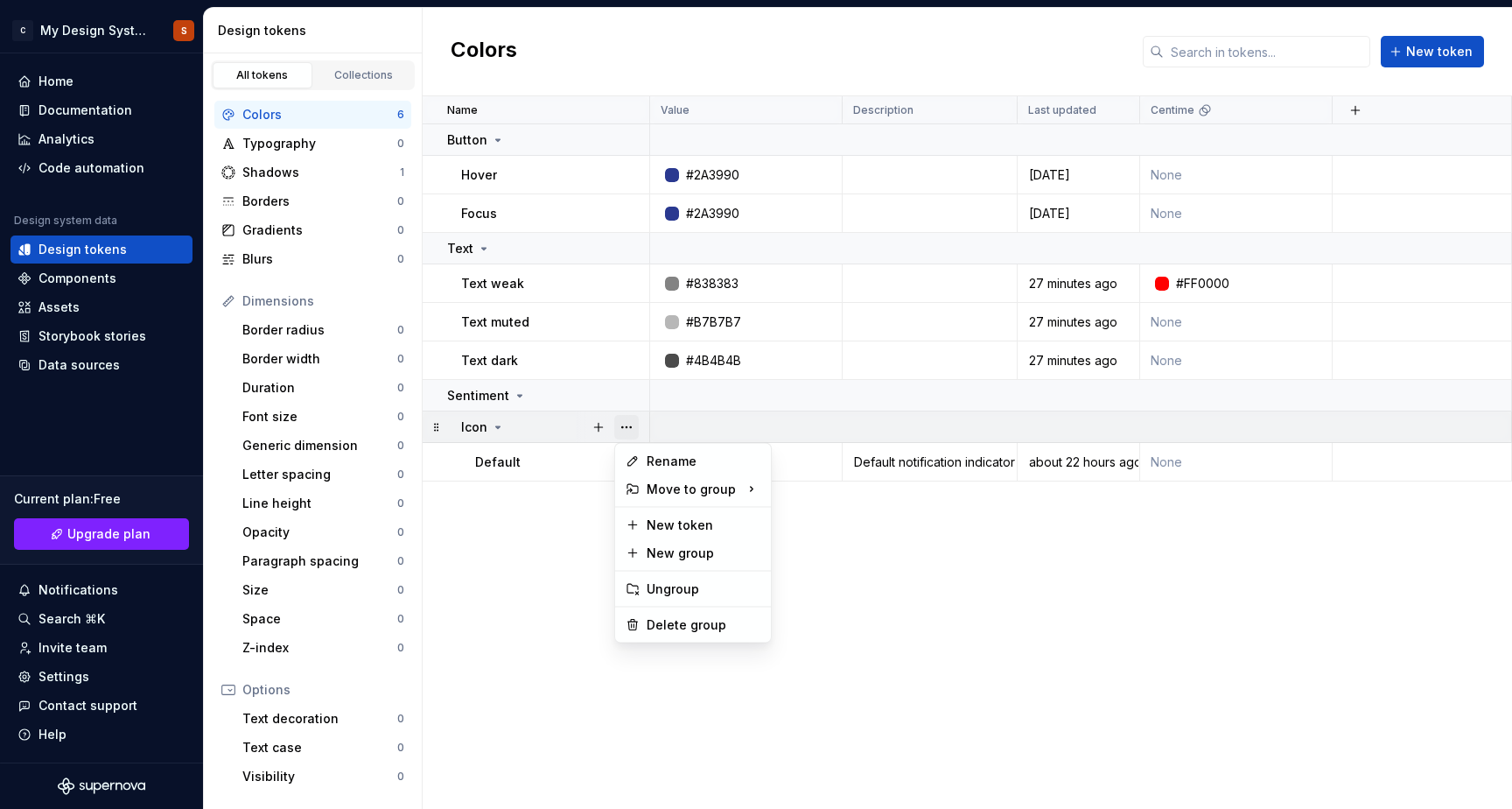
click at [633, 433] on button "button" at bounding box center [626, 427] width 25 height 25
click at [559, 591] on html "C My Design System S Home Documentation Analytics Code automation Design system…" at bounding box center [756, 404] width 1512 height 809
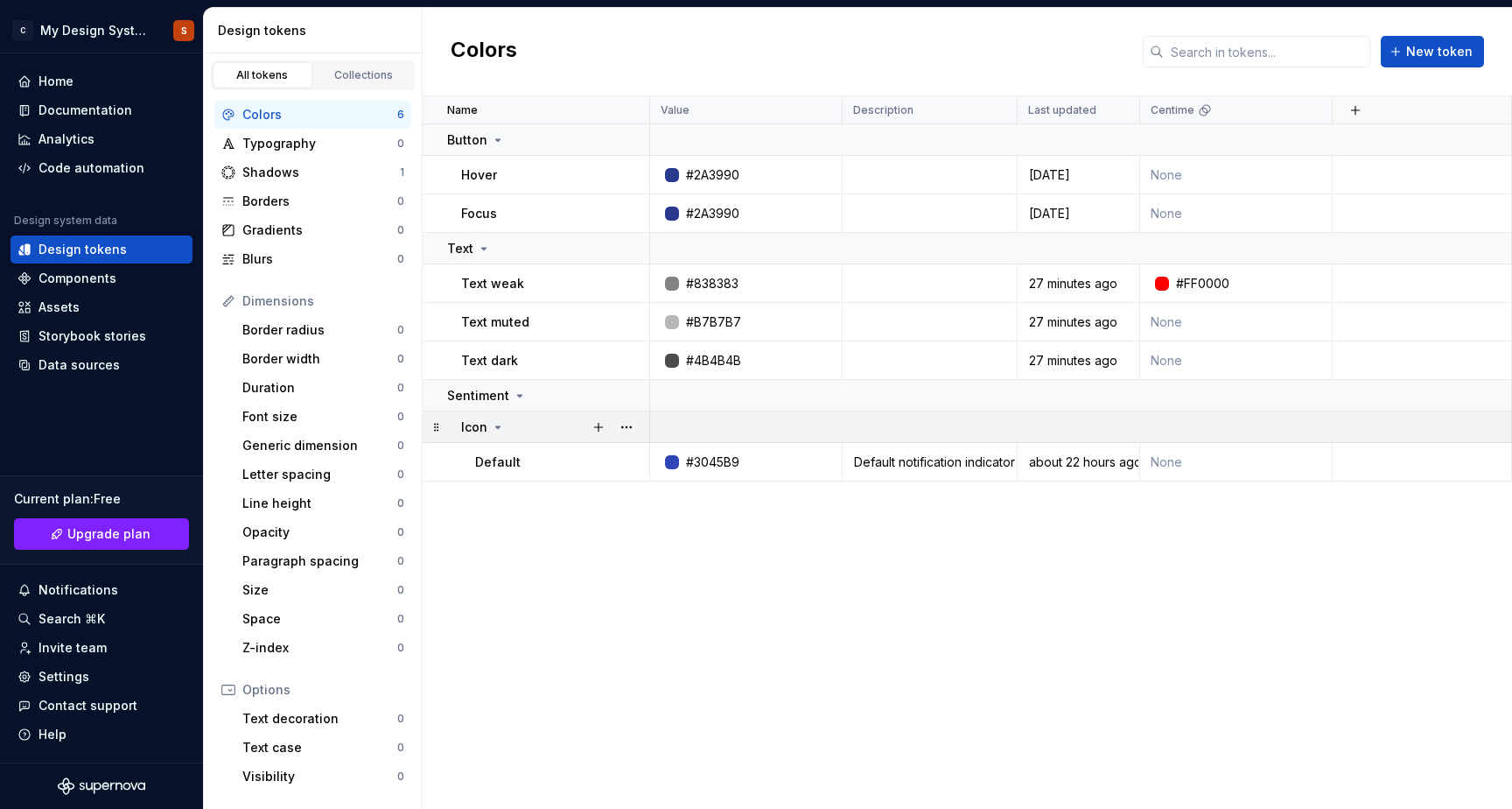
click at [549, 432] on div "Icon" at bounding box center [555, 427] width 188 height 18
click at [543, 395] on div "Sentiment" at bounding box center [548, 396] width 201 height 18
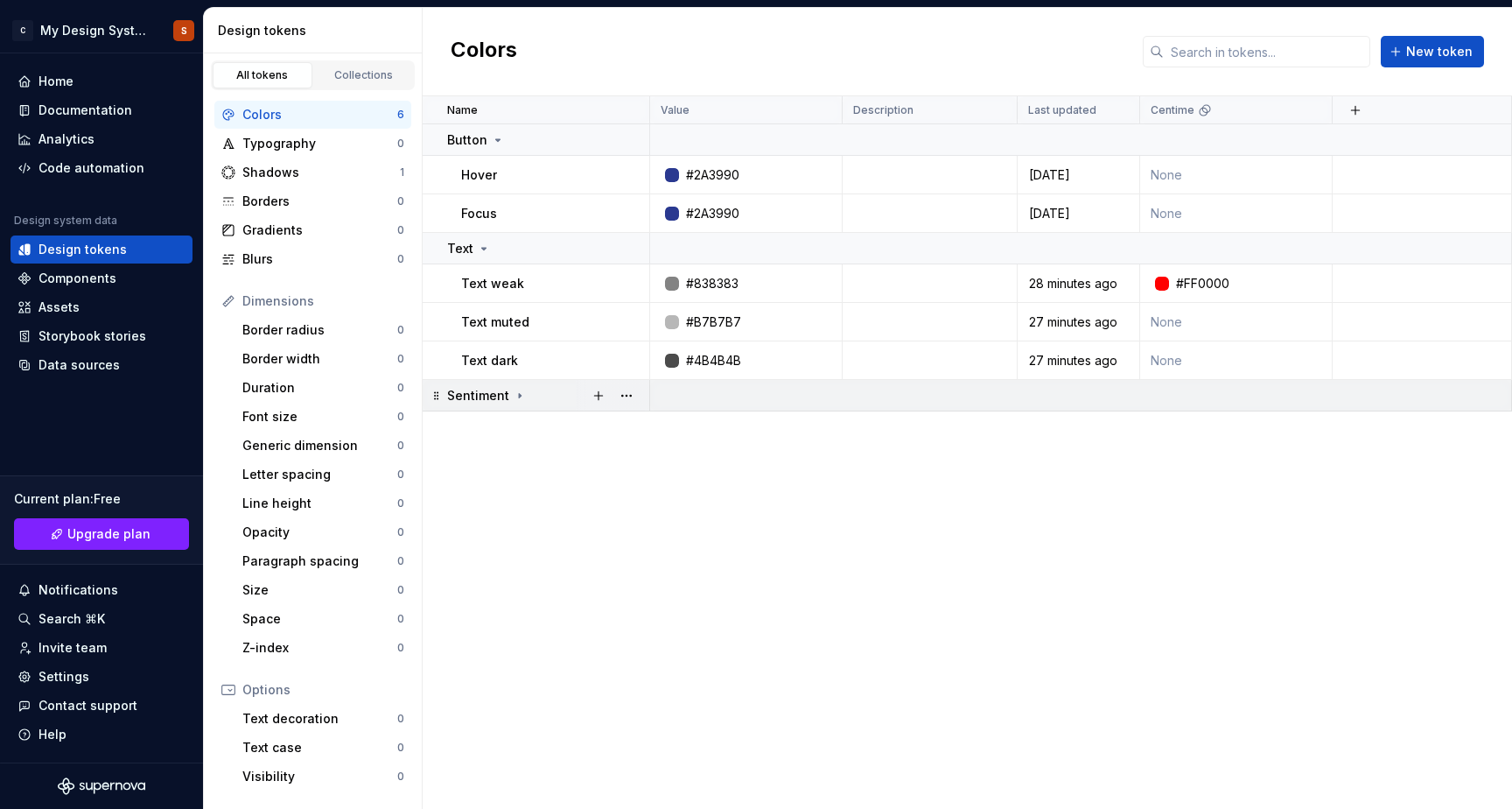
click at [543, 395] on div "Sentiment" at bounding box center [548, 396] width 201 height 18
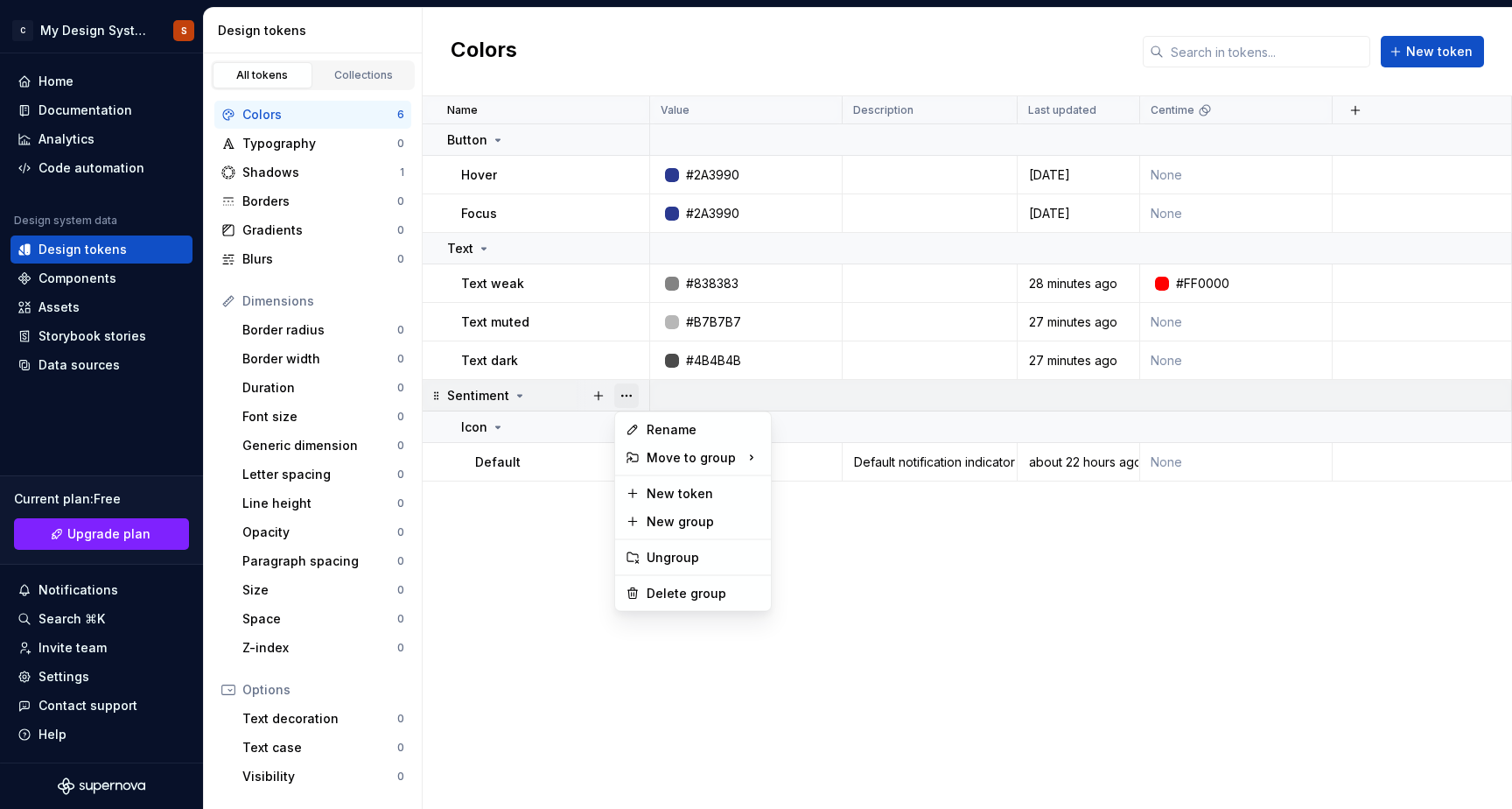
click at [630, 395] on button "button" at bounding box center [626, 395] width 25 height 25
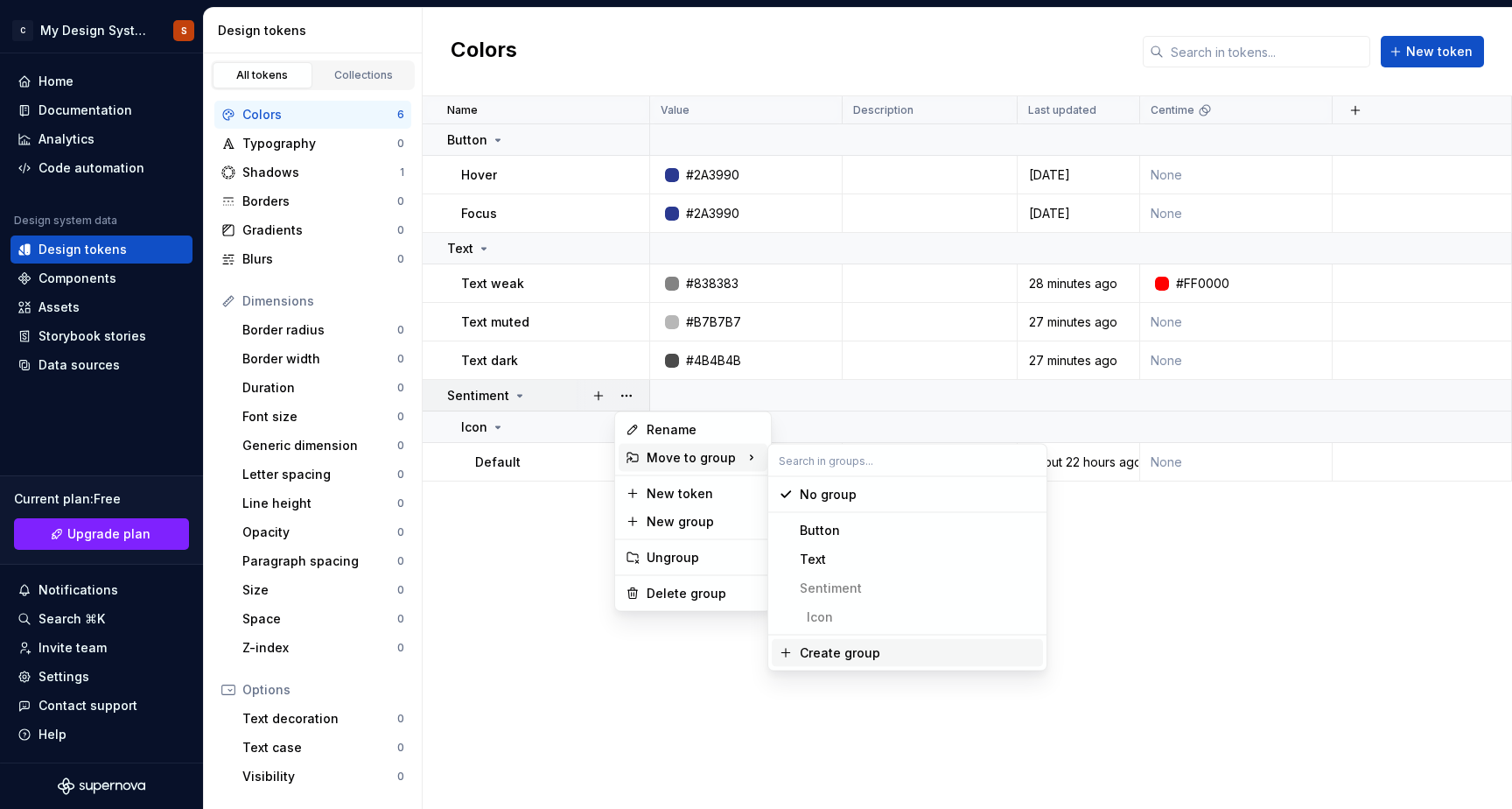
click at [851, 616] on div "Create group" at bounding box center [839, 653] width 80 height 18
